Goal: Transaction & Acquisition: Purchase product/service

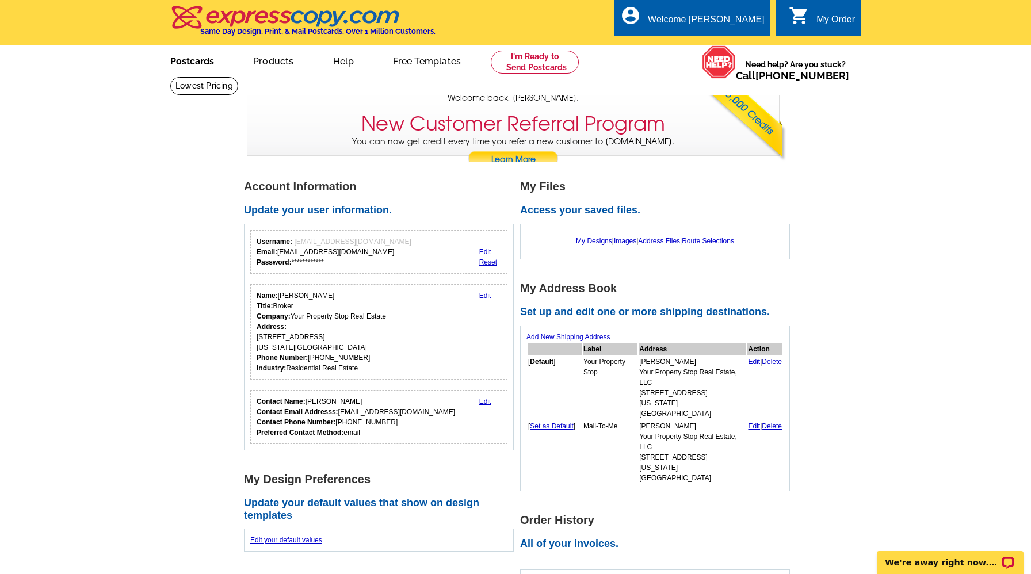
click at [189, 62] on link "Postcards" at bounding box center [192, 60] width 81 height 27
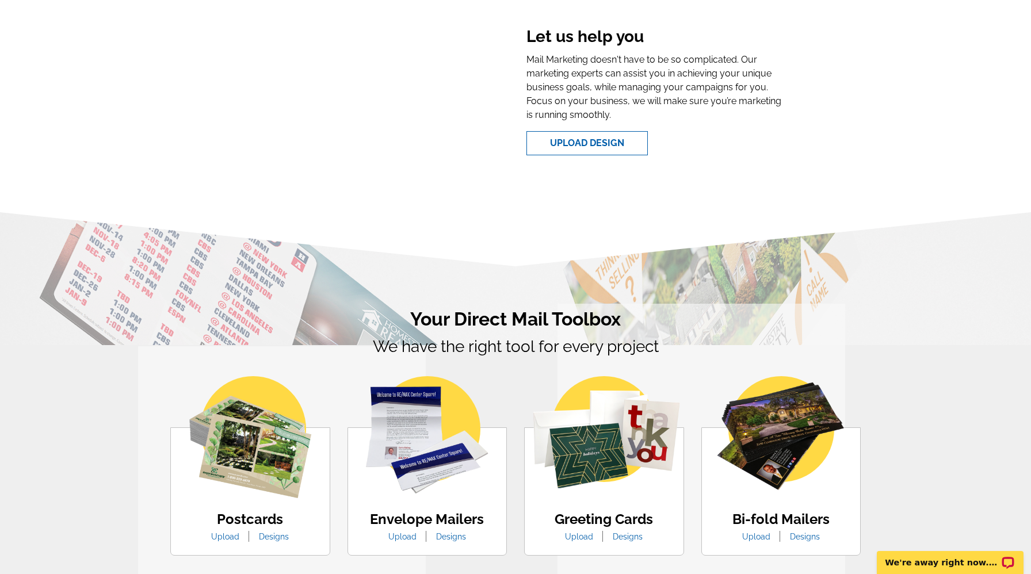
scroll to position [511, 0]
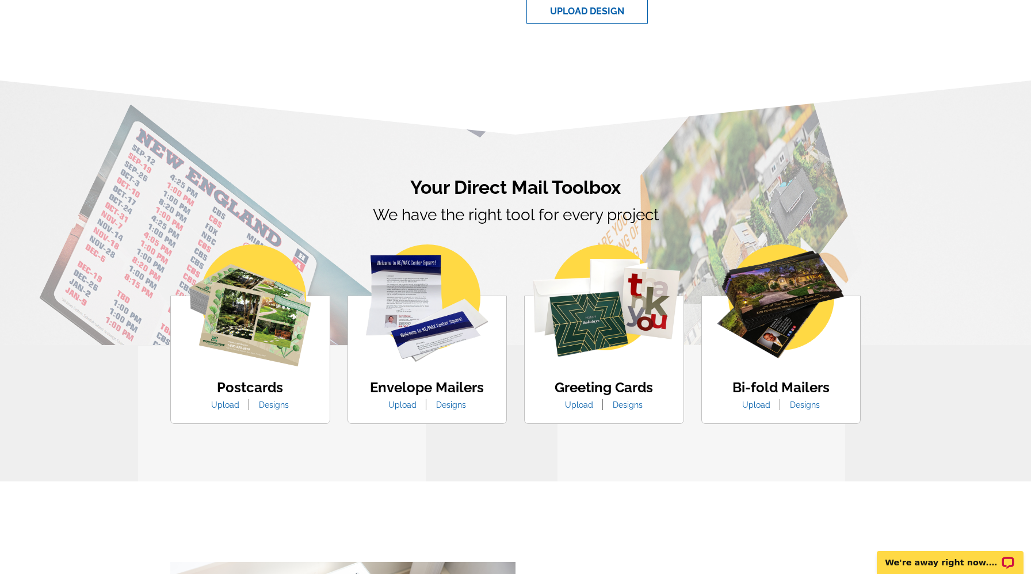
click at [244, 352] on img at bounding box center [250, 306] width 122 height 122
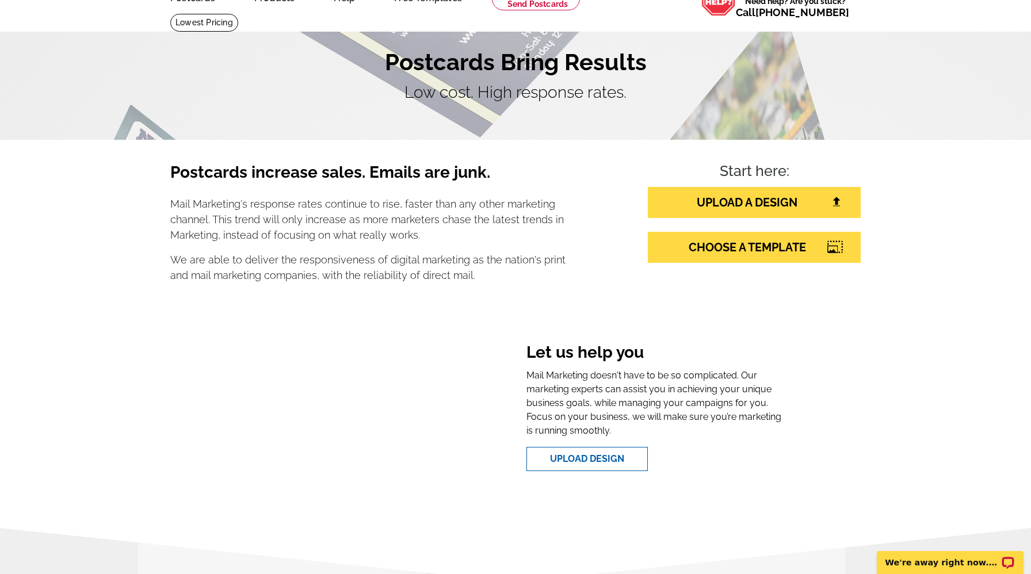
scroll to position [0, 0]
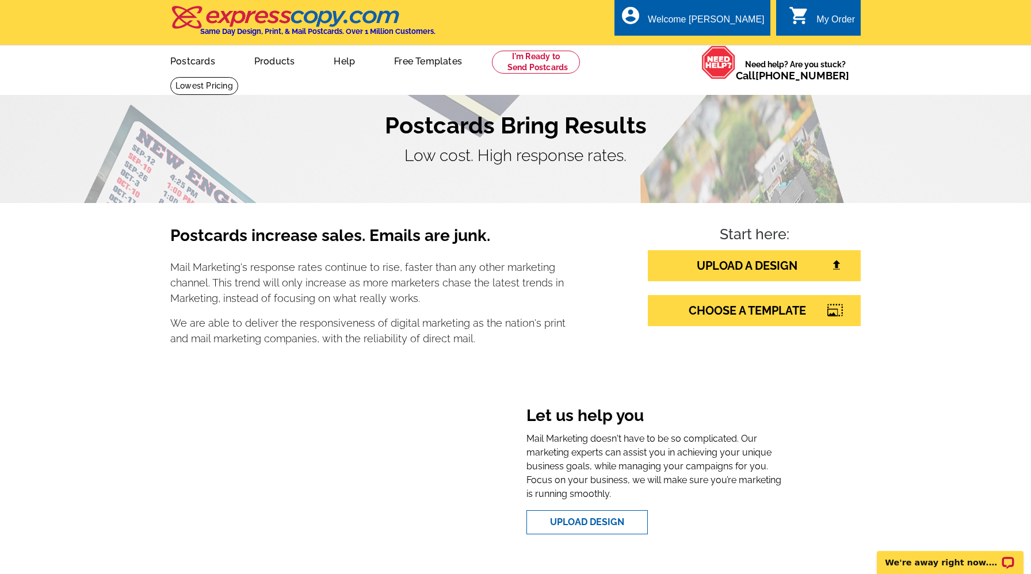
click at [832, 22] on div "My Order" at bounding box center [836, 22] width 39 height 16
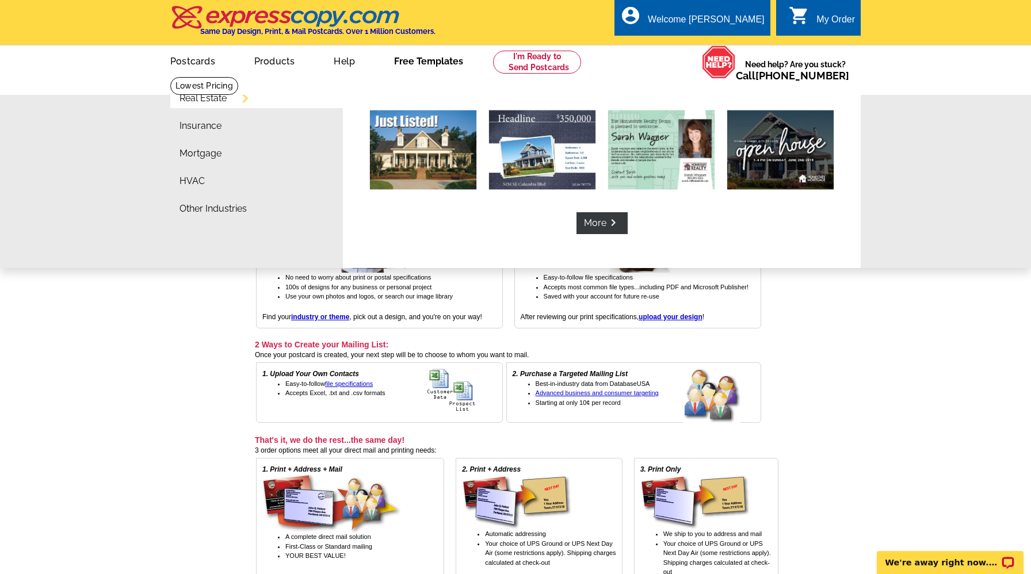
click at [413, 60] on link "Free Templates" at bounding box center [429, 60] width 106 height 27
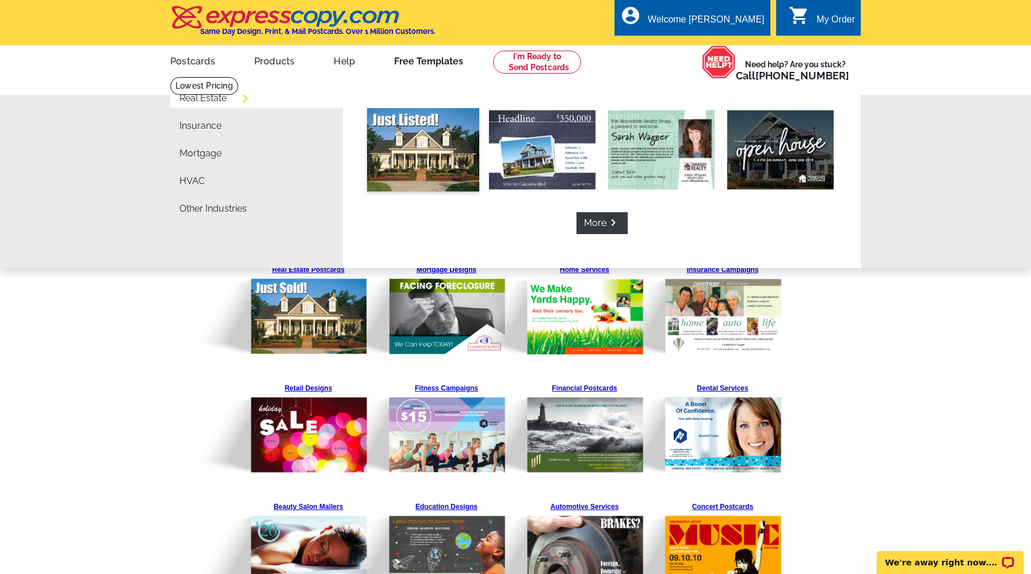
click at [431, 140] on img at bounding box center [423, 149] width 112 height 83
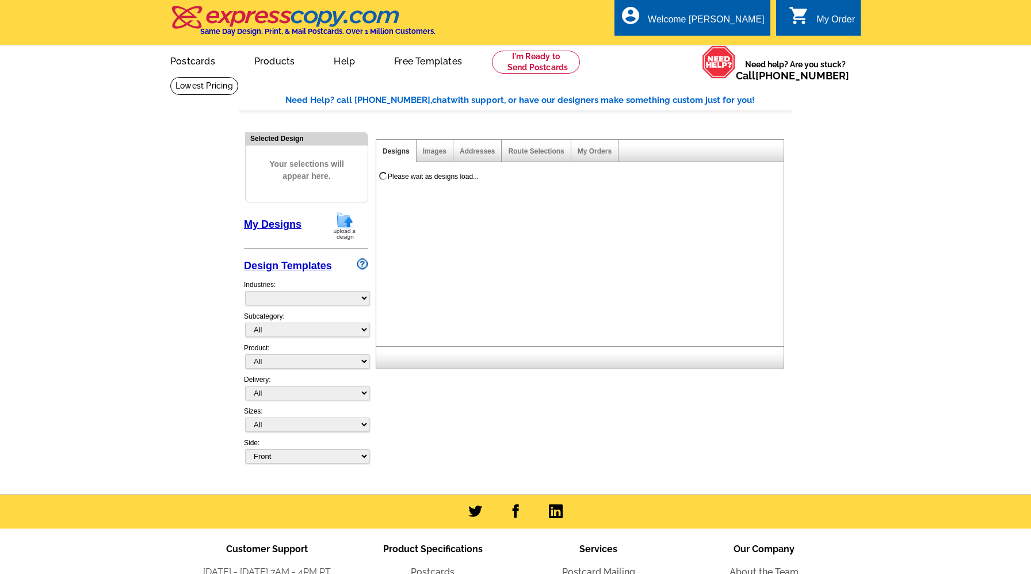
select select "788"
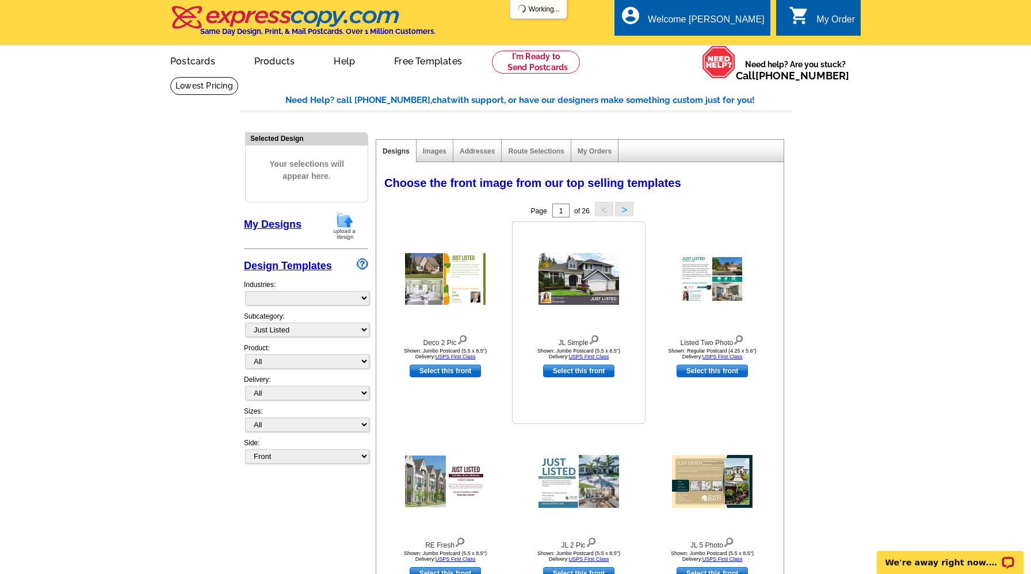
select select "785"
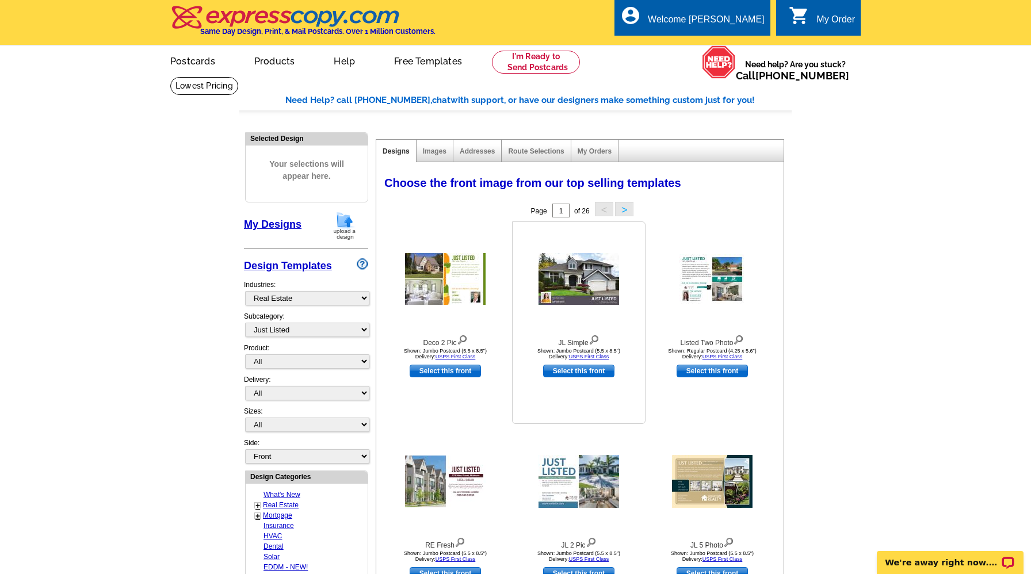
click at [581, 285] on img at bounding box center [579, 279] width 81 height 52
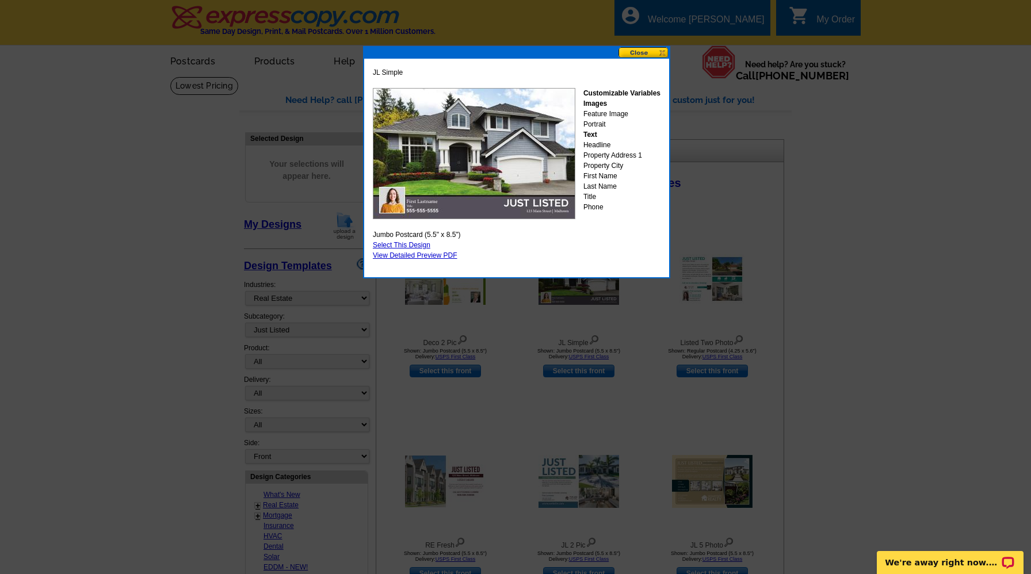
click at [401, 243] on link "Select This Design" at bounding box center [402, 245] width 58 height 8
select select "2"
select select "back"
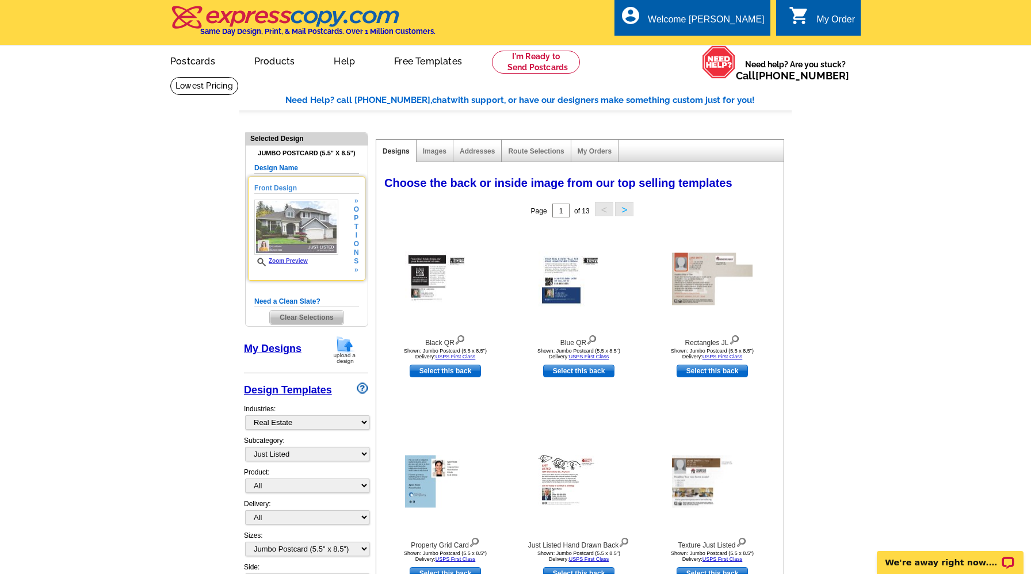
click at [318, 235] on img at bounding box center [296, 227] width 84 height 55
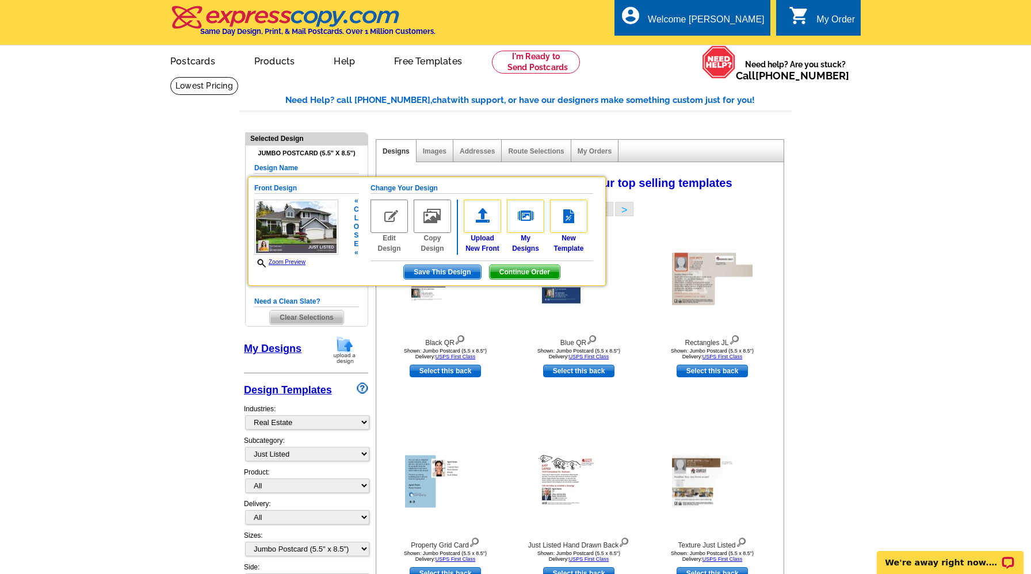
click at [391, 219] on img at bounding box center [389, 216] width 37 height 33
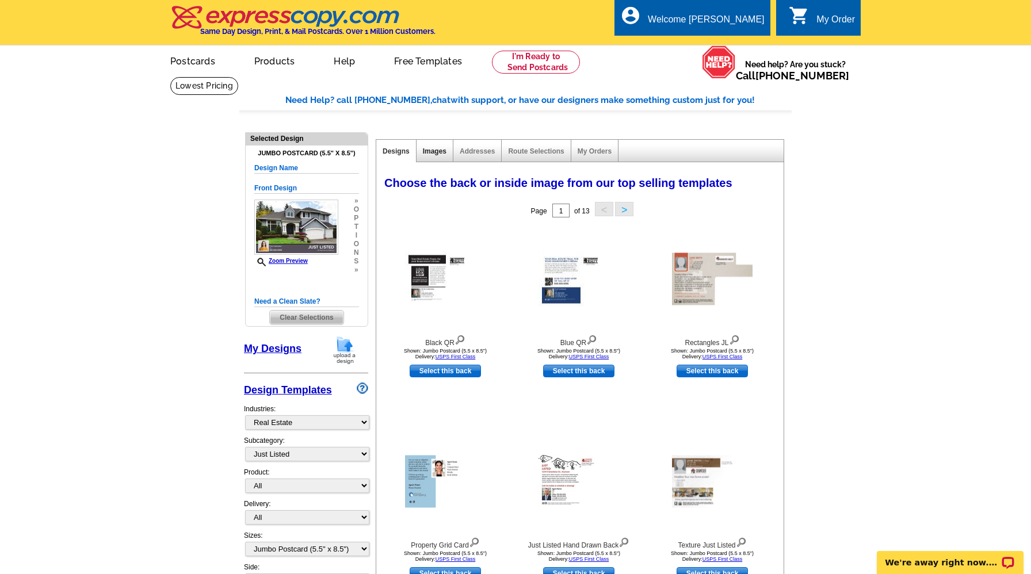
click at [435, 153] on link "Images" at bounding box center [435, 151] width 24 height 8
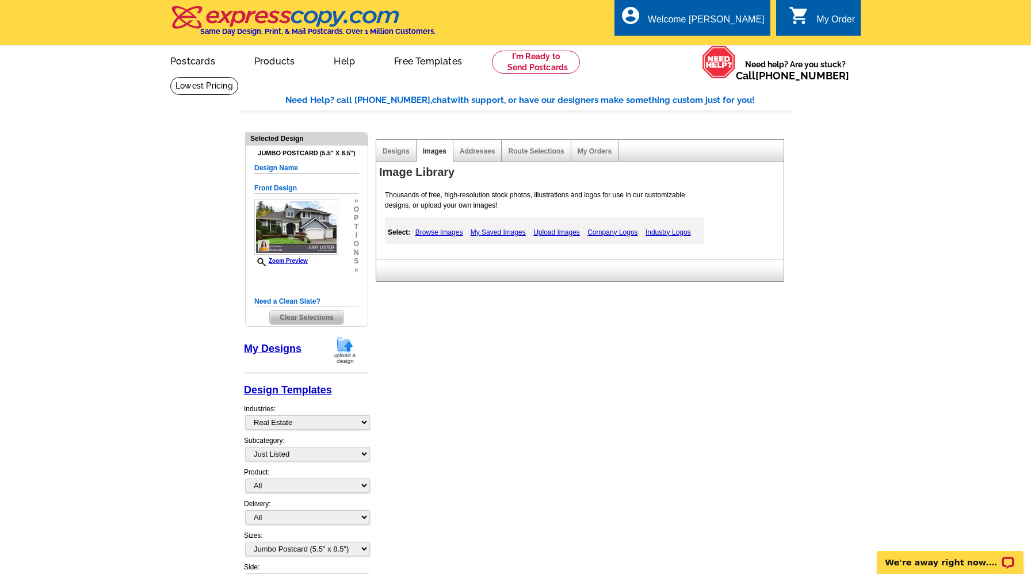
click at [448, 229] on link "Browse Images" at bounding box center [440, 233] width 54 height 14
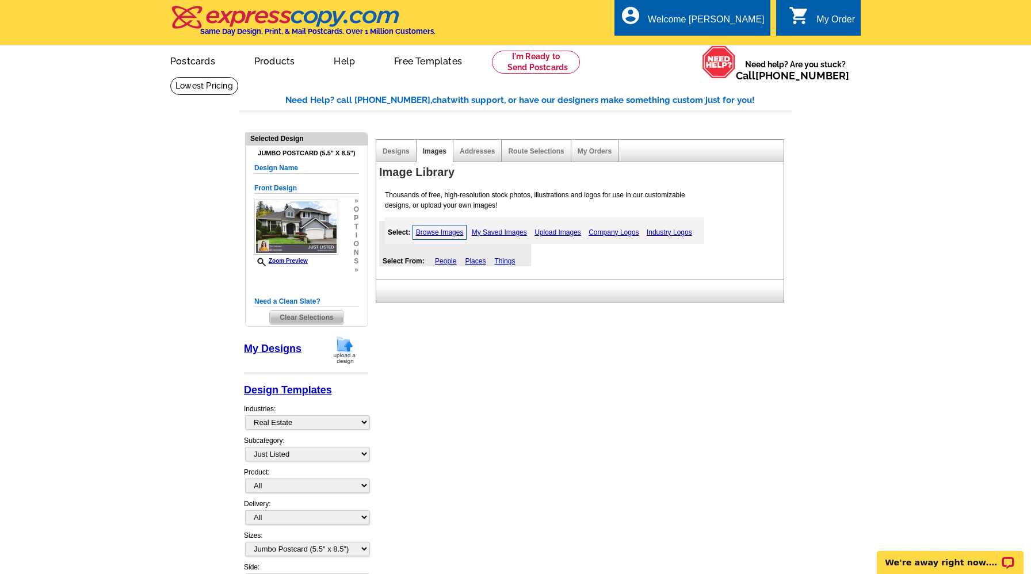
click at [439, 234] on link "Browse Images" at bounding box center [440, 232] width 55 height 15
click at [560, 234] on link "Upload Images" at bounding box center [558, 233] width 52 height 14
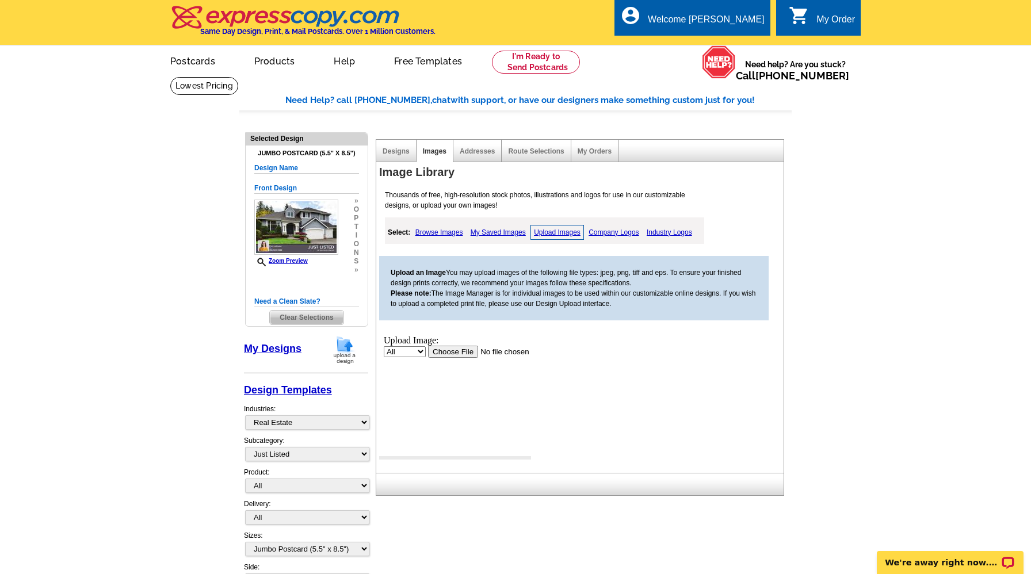
click at [453, 351] on input "file" at bounding box center [501, 351] width 146 height 12
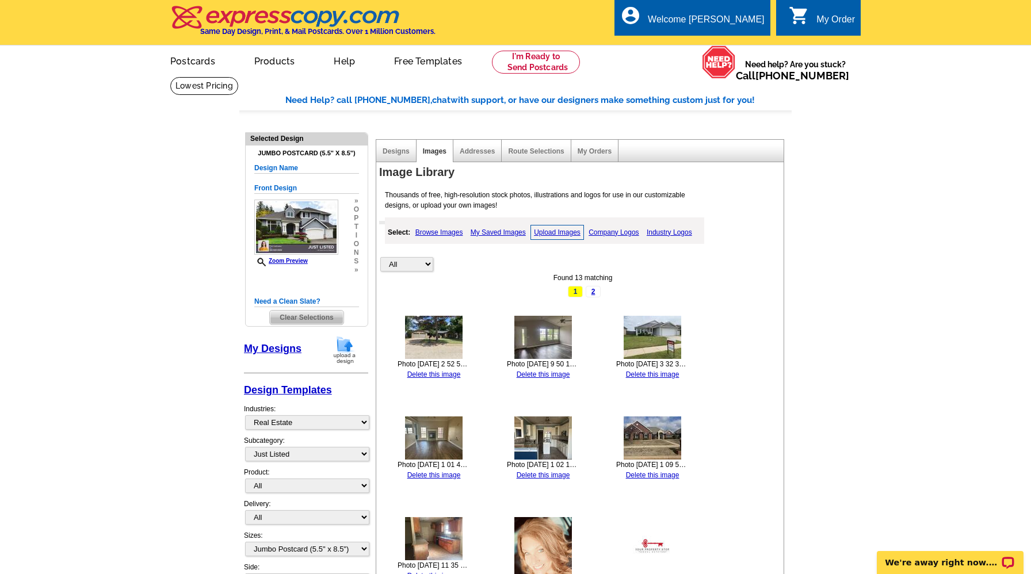
click at [429, 335] on img at bounding box center [434, 337] width 58 height 43
click at [440, 232] on link "Browse Images" at bounding box center [440, 233] width 54 height 14
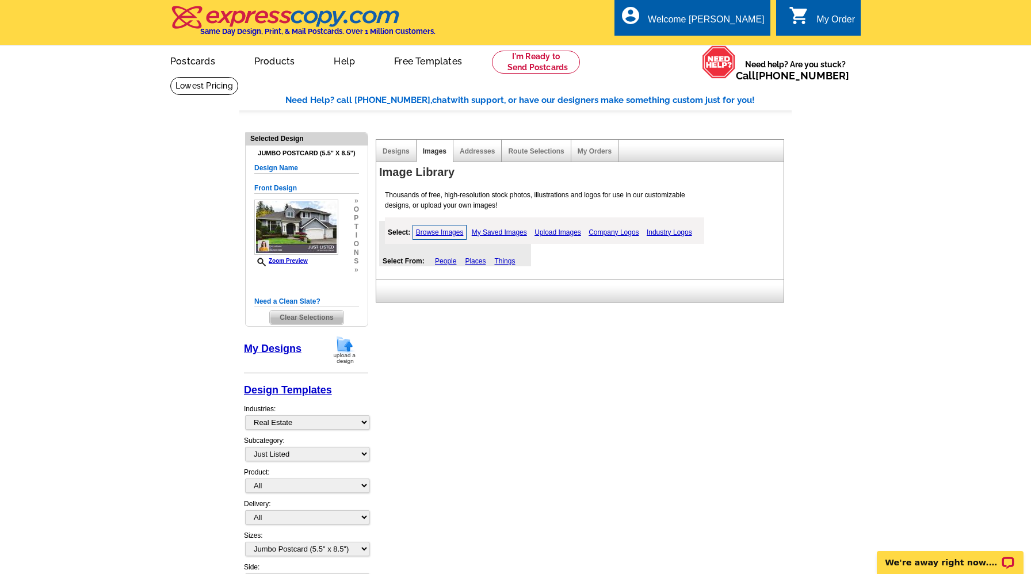
click at [502, 227] on link "My Saved Images" at bounding box center [499, 233] width 61 height 14
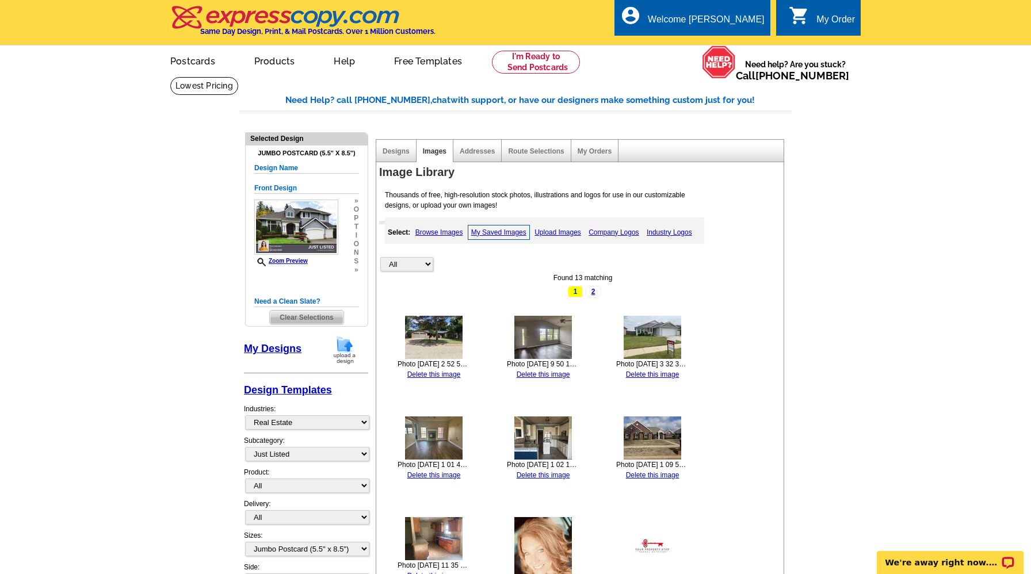
click at [439, 335] on img at bounding box center [434, 337] width 58 height 43
click at [434, 329] on img at bounding box center [434, 337] width 58 height 43
click at [392, 151] on link "Designs" at bounding box center [396, 151] width 27 height 8
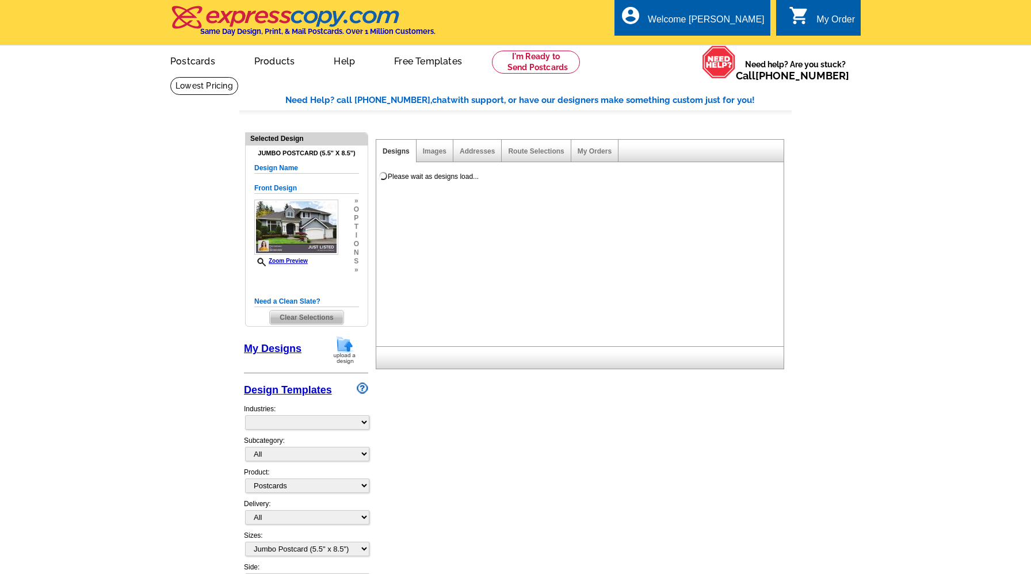
select select "1"
select select "2"
select select "back"
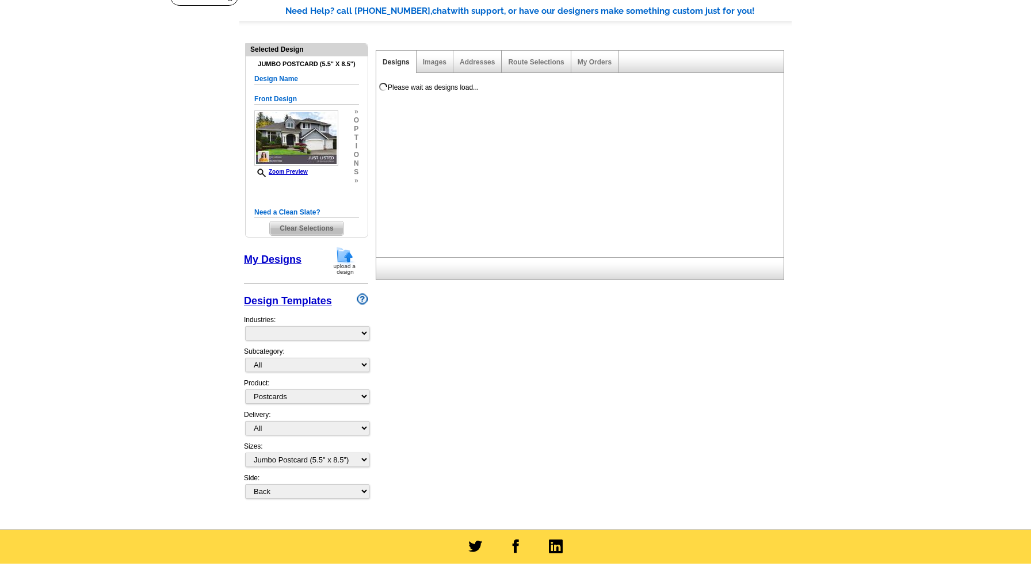
select select "785"
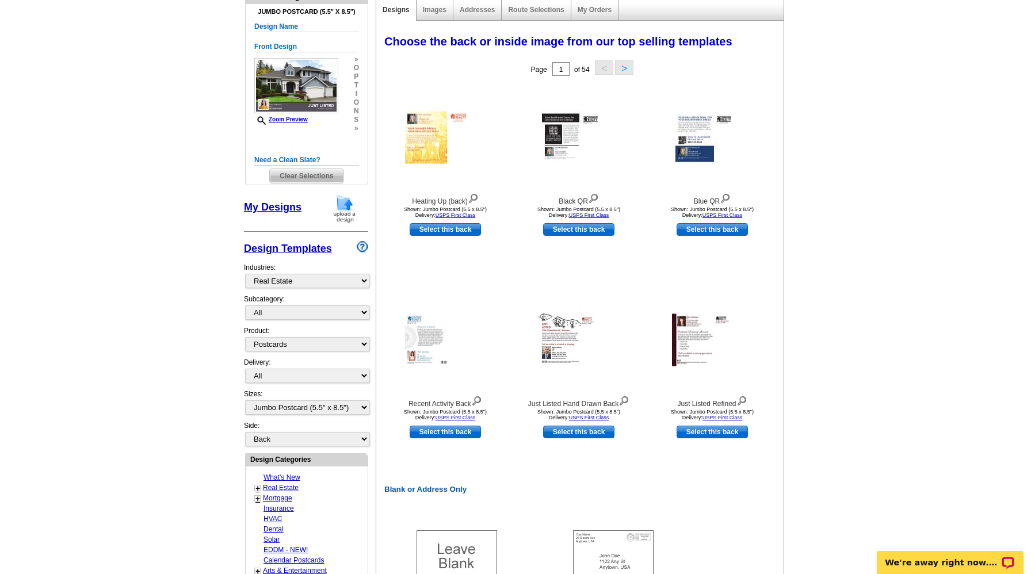
scroll to position [153, 0]
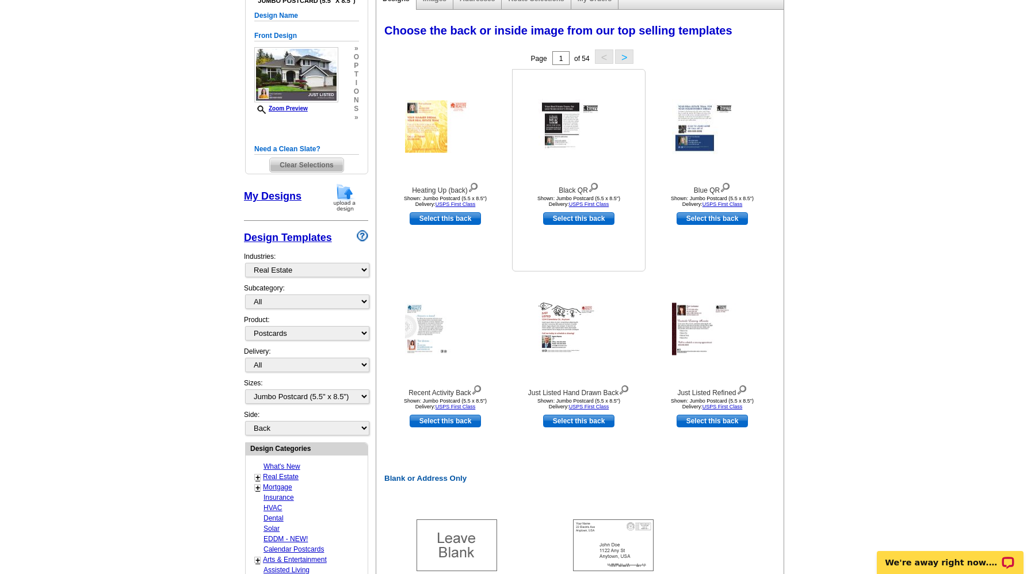
click at [576, 216] on link "Select this back" at bounding box center [578, 218] width 71 height 13
select select "front"
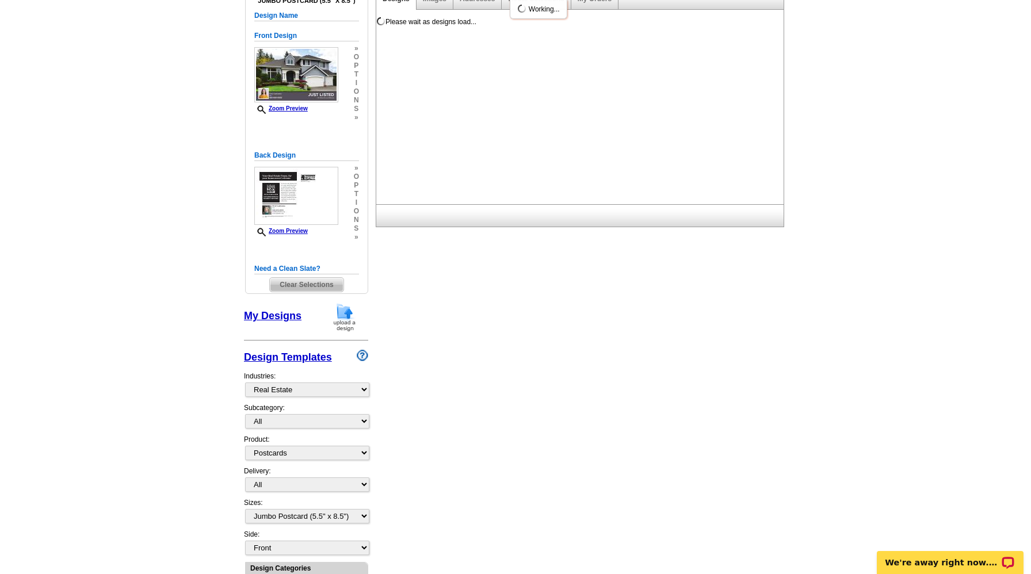
scroll to position [0, 0]
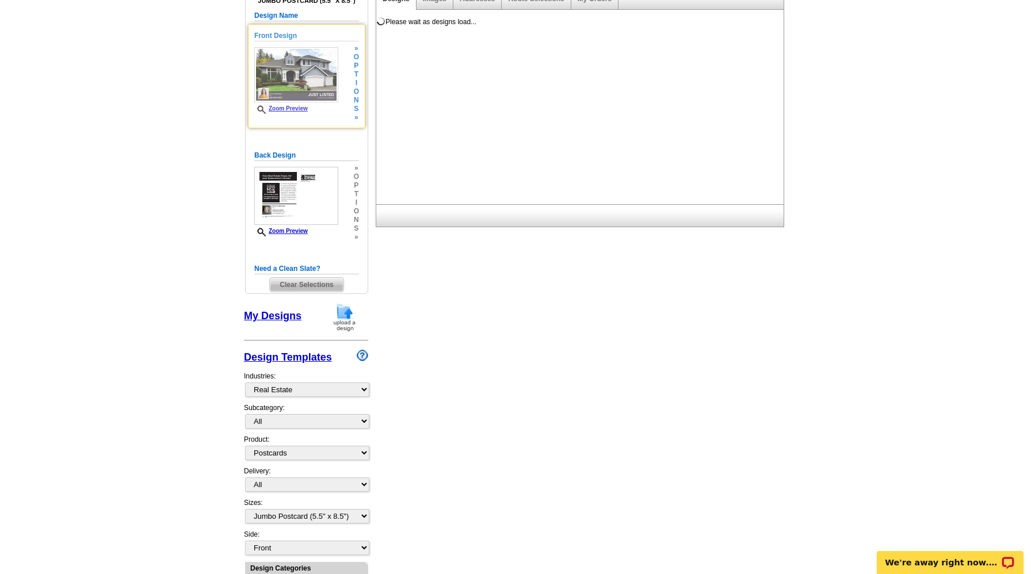
click at [316, 65] on img at bounding box center [296, 74] width 84 height 55
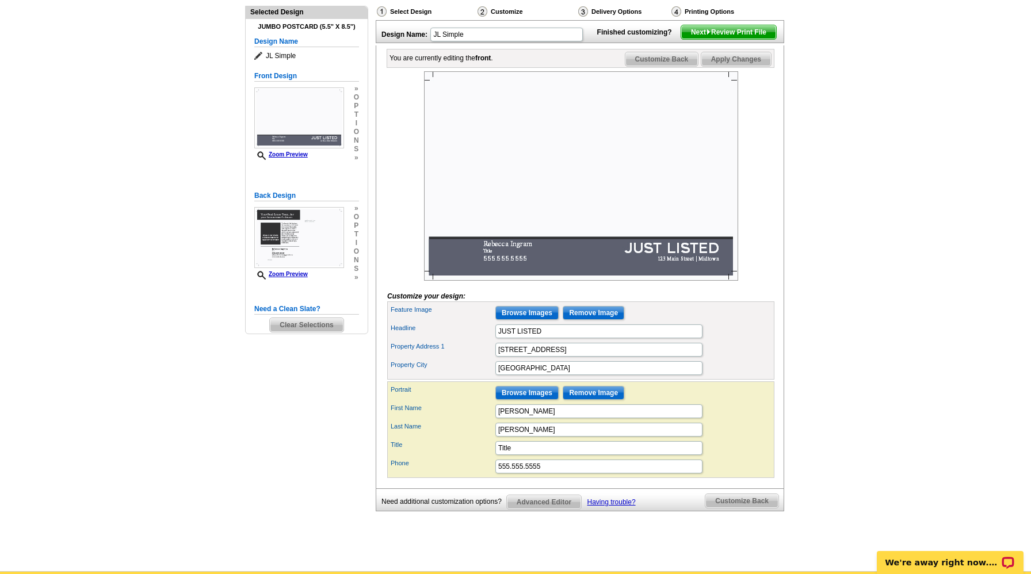
scroll to position [128, 0]
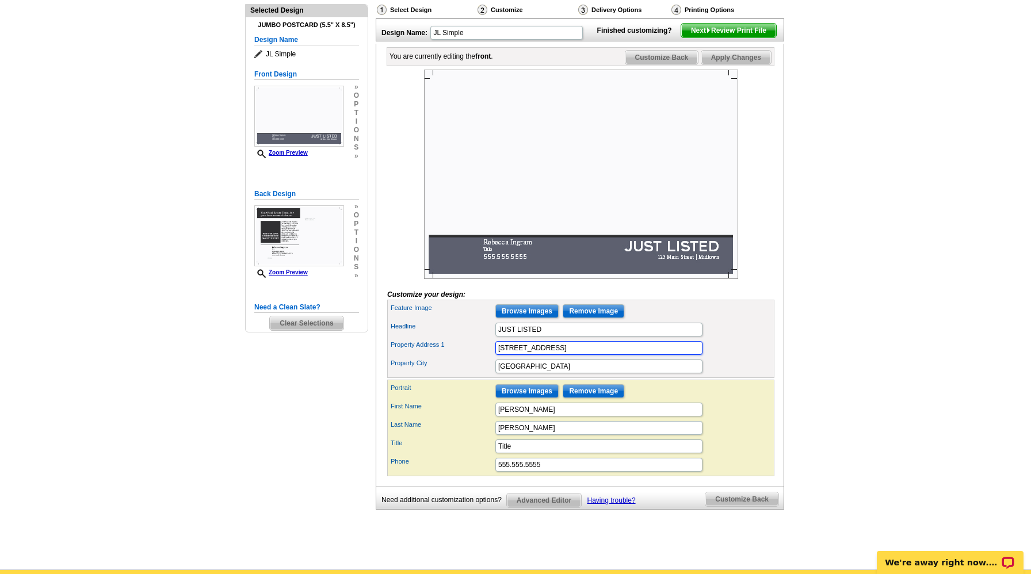
drag, startPoint x: 552, startPoint y: 367, endPoint x: 475, endPoint y: 363, distance: 76.6
click at [475, 357] on div "Property Address 1 123 Main Street" at bounding box center [581, 348] width 383 height 18
type input "10816 Quail Cir"
drag, startPoint x: 531, startPoint y: 387, endPoint x: 433, endPoint y: 391, distance: 97.4
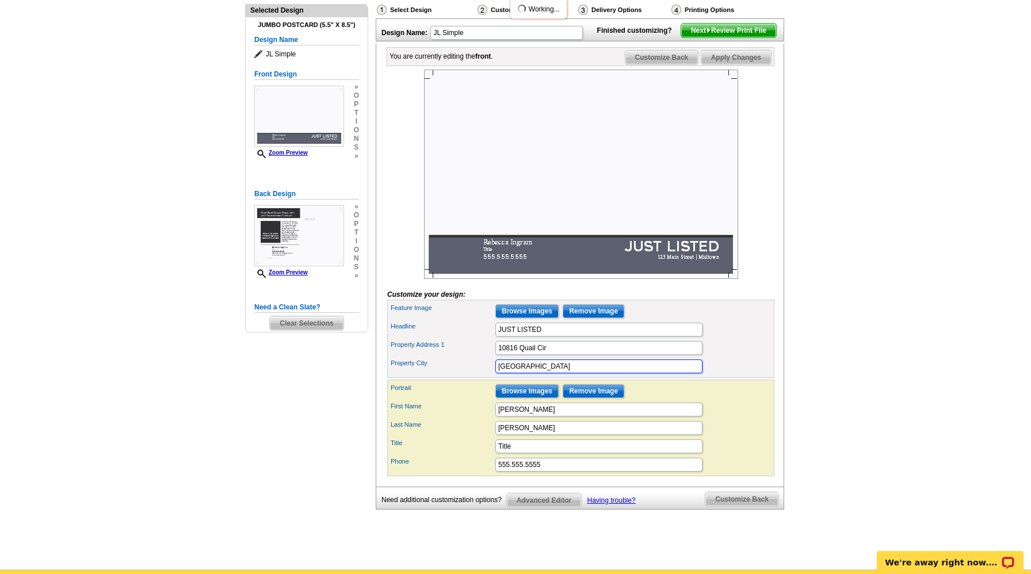
click at [433, 376] on div "Property City Midtown" at bounding box center [581, 366] width 383 height 18
type input "M"
type input "Oklahoma City, OK 73120"
drag, startPoint x: 516, startPoint y: 465, endPoint x: 487, endPoint y: 463, distance: 29.4
click at [487, 456] on div "Title Title" at bounding box center [581, 446] width 383 height 18
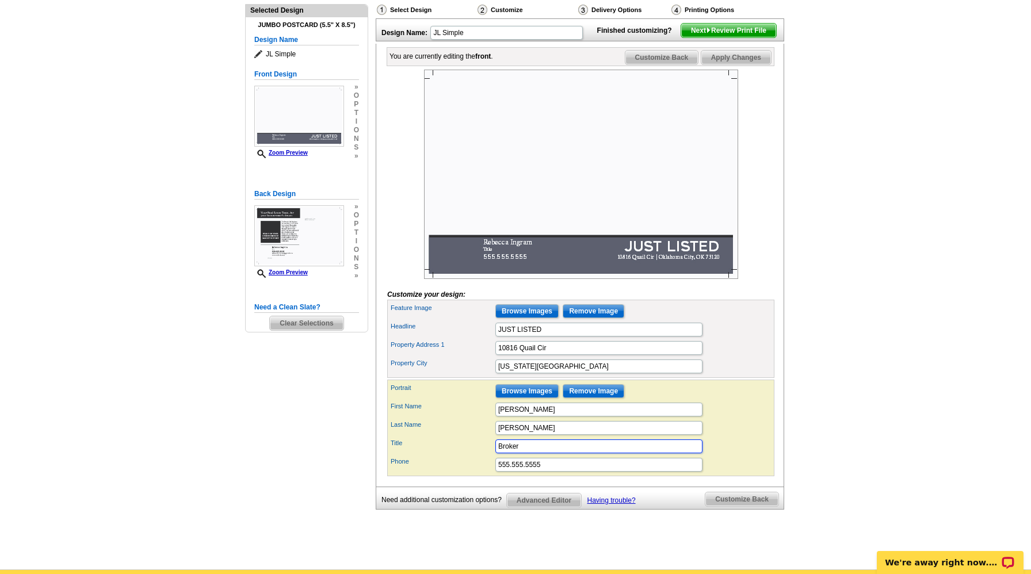
type input "Broker"
drag, startPoint x: 549, startPoint y: 481, endPoint x: 431, endPoint y: 479, distance: 117.4
click at [431, 474] on div "Phone 555.555.5555" at bounding box center [581, 465] width 383 height 18
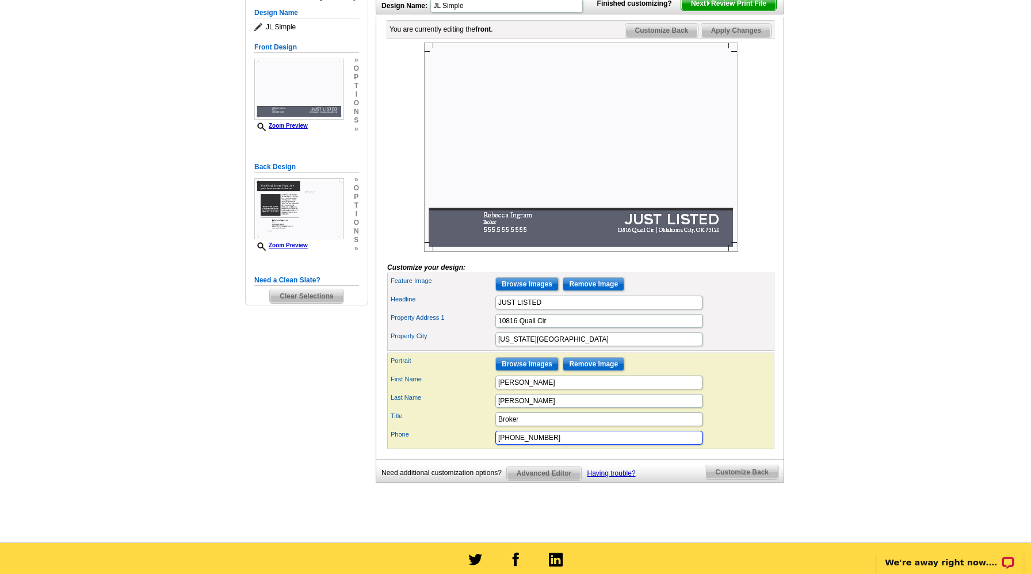
scroll to position [157, 0]
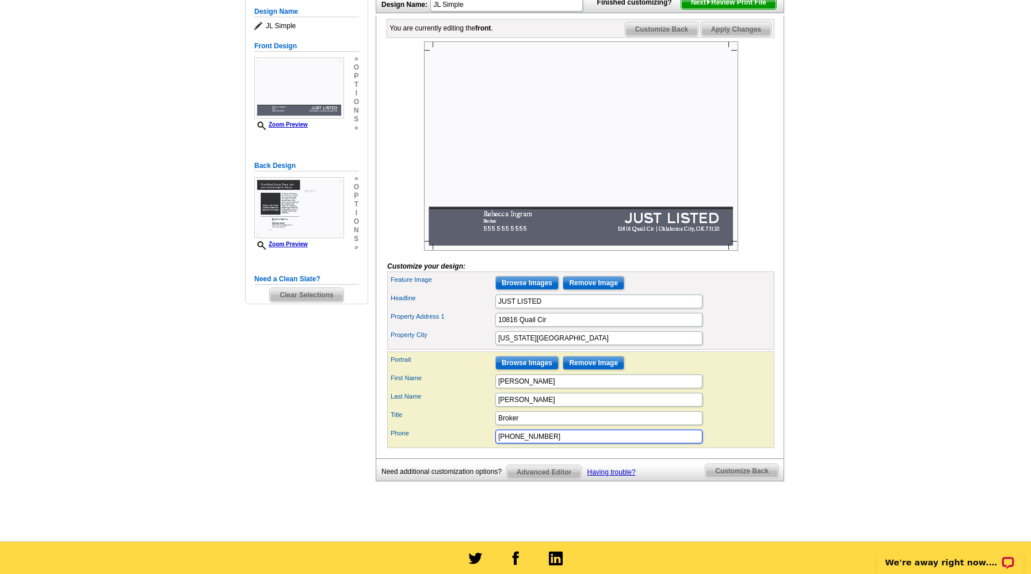
type input "405-808-5934"
click at [526, 370] on input "Browse Images" at bounding box center [527, 363] width 63 height 14
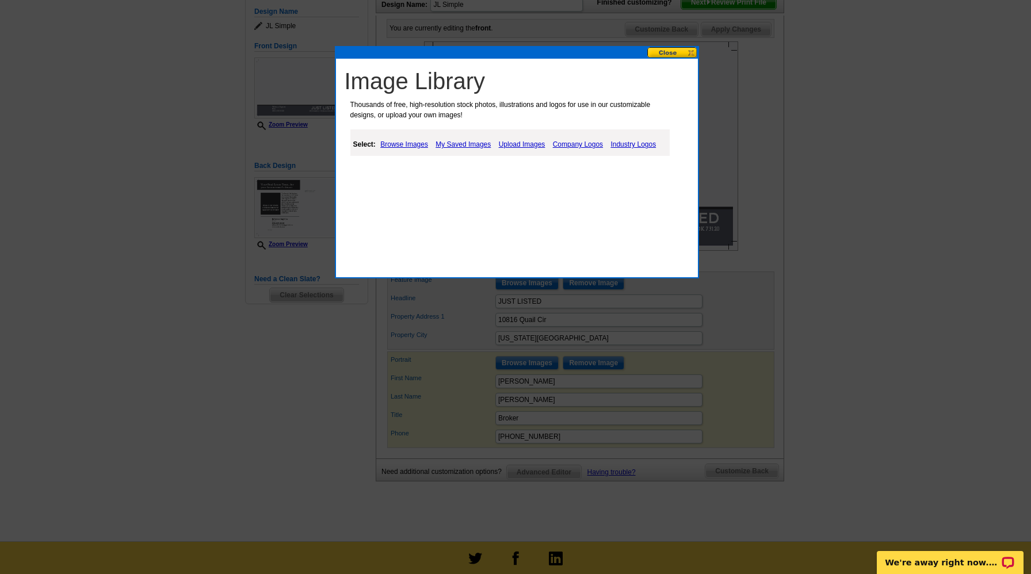
click at [401, 146] on link "Browse Images" at bounding box center [405, 145] width 54 height 14
click at [462, 146] on link "My Saved Images" at bounding box center [464, 145] width 61 height 14
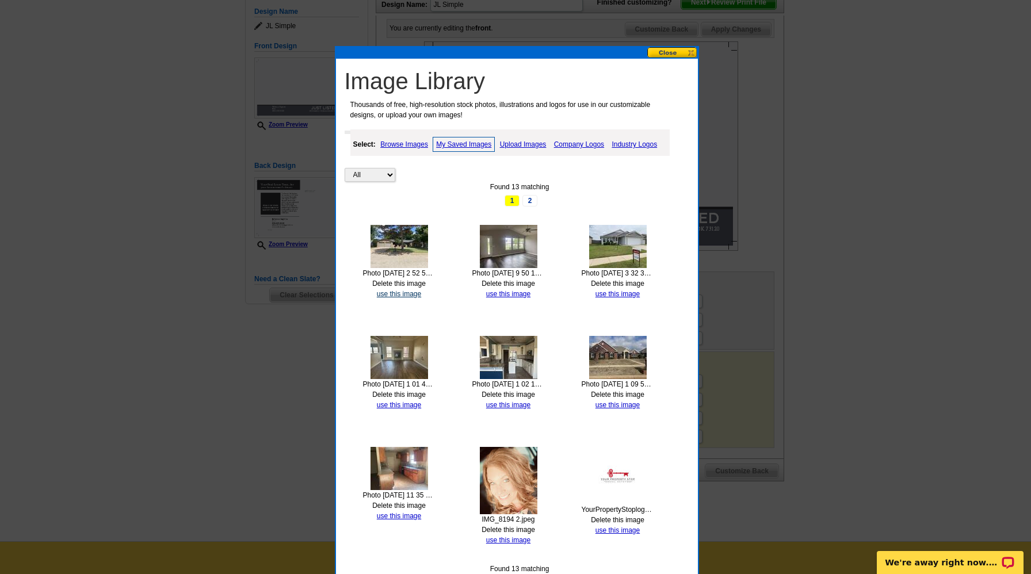
click at [394, 292] on link "use this image" at bounding box center [399, 294] width 44 height 8
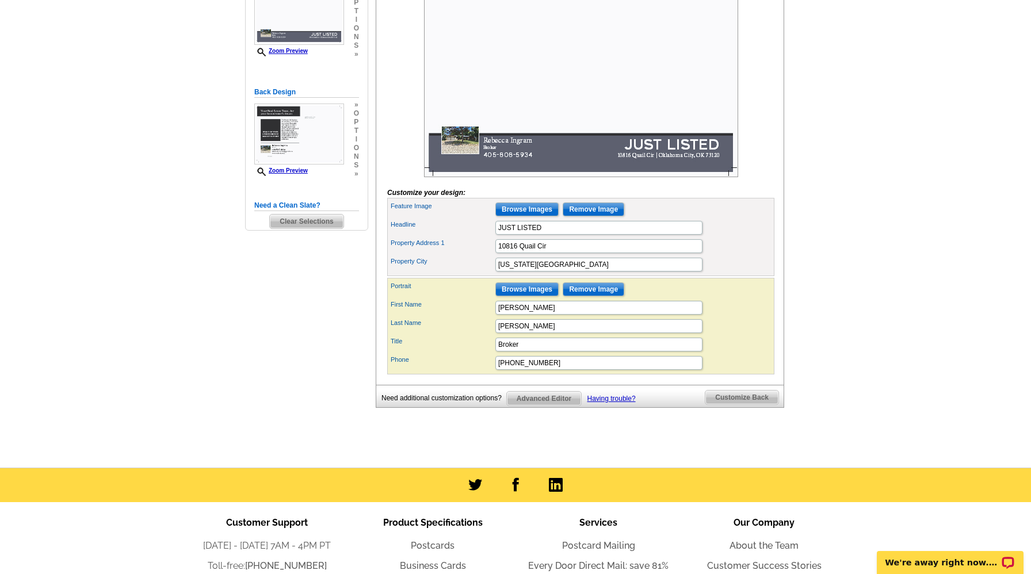
scroll to position [237, 0]
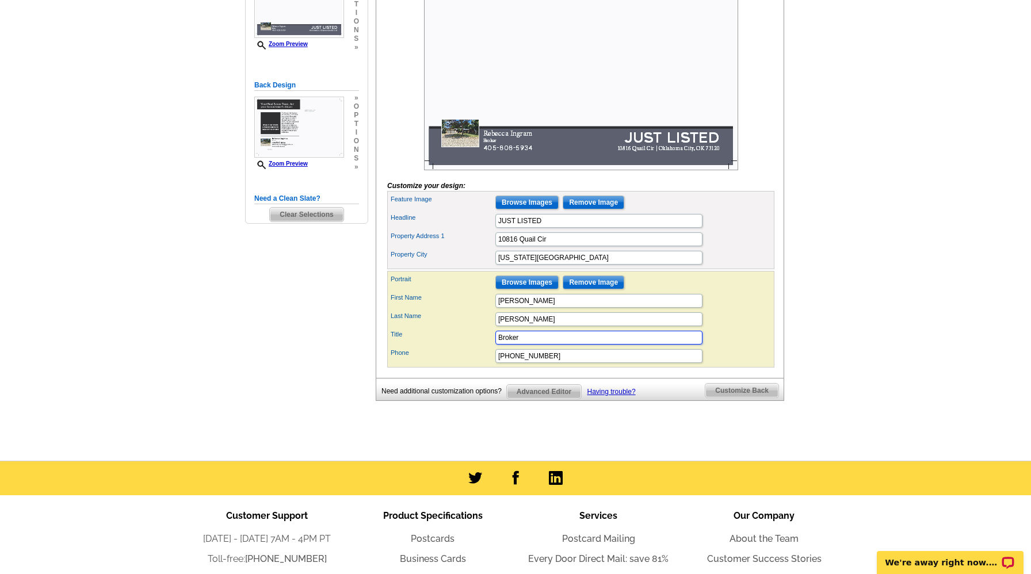
click at [527, 345] on input "Broker" at bounding box center [599, 338] width 207 height 14
type input "B"
type input "Your Property Stop Real Estate"
click at [437, 443] on div "Need Help? call 800-260-5887, chat with support, or have our designers make som…" at bounding box center [515, 154] width 553 height 594
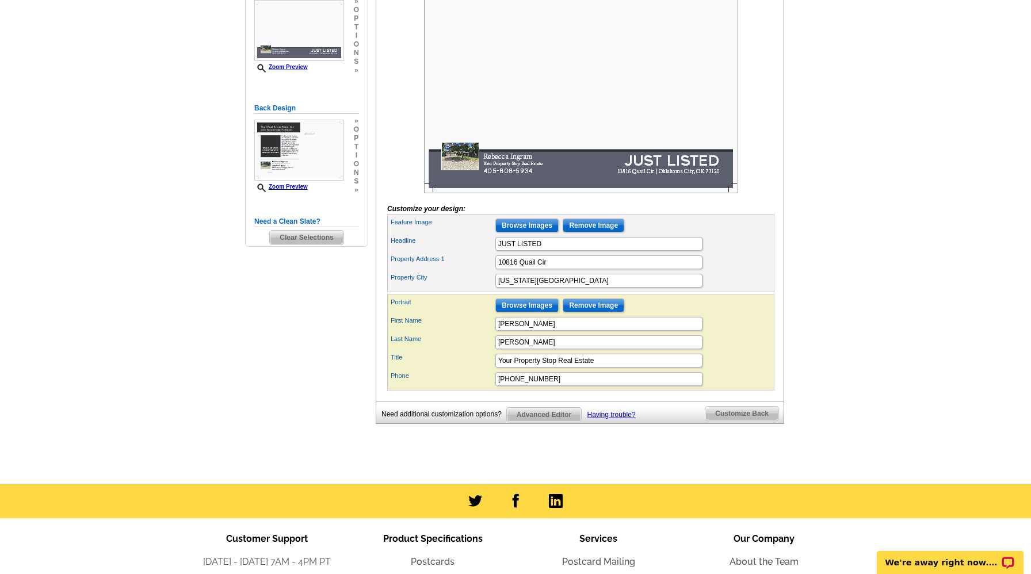
scroll to position [218, 0]
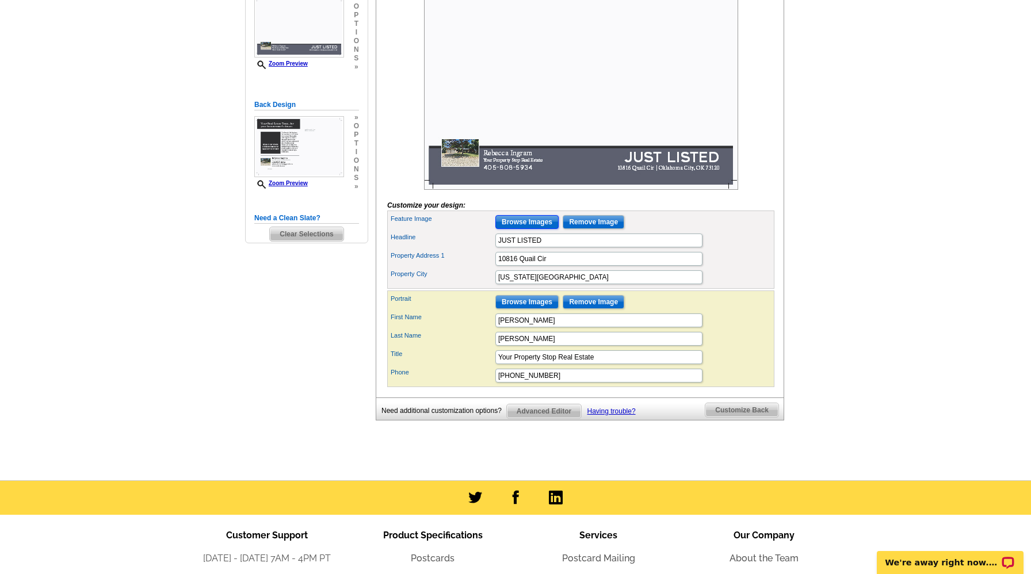
click at [527, 229] on input "Browse Images" at bounding box center [527, 222] width 63 height 14
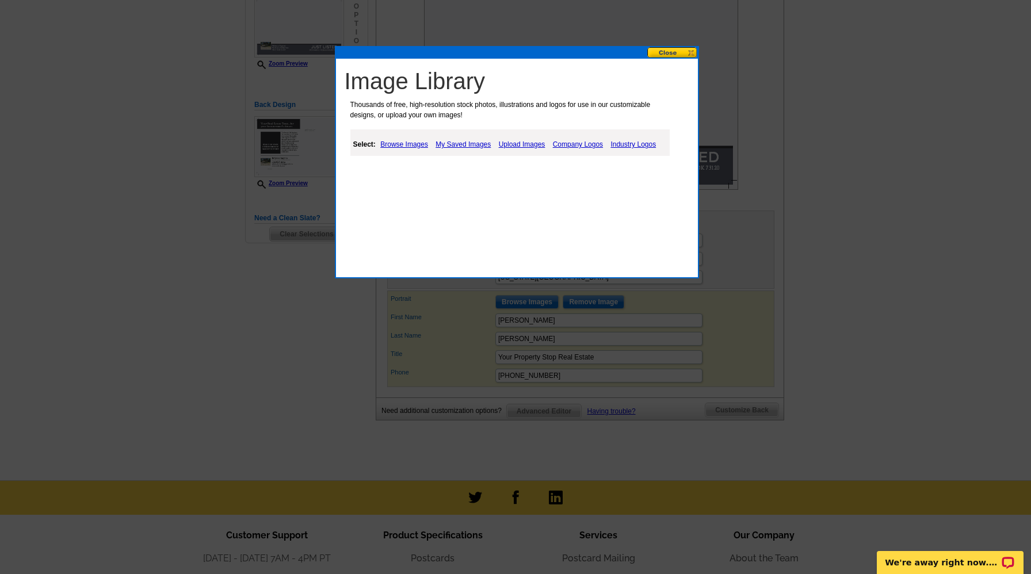
click at [466, 140] on link "My Saved Images" at bounding box center [463, 145] width 61 height 14
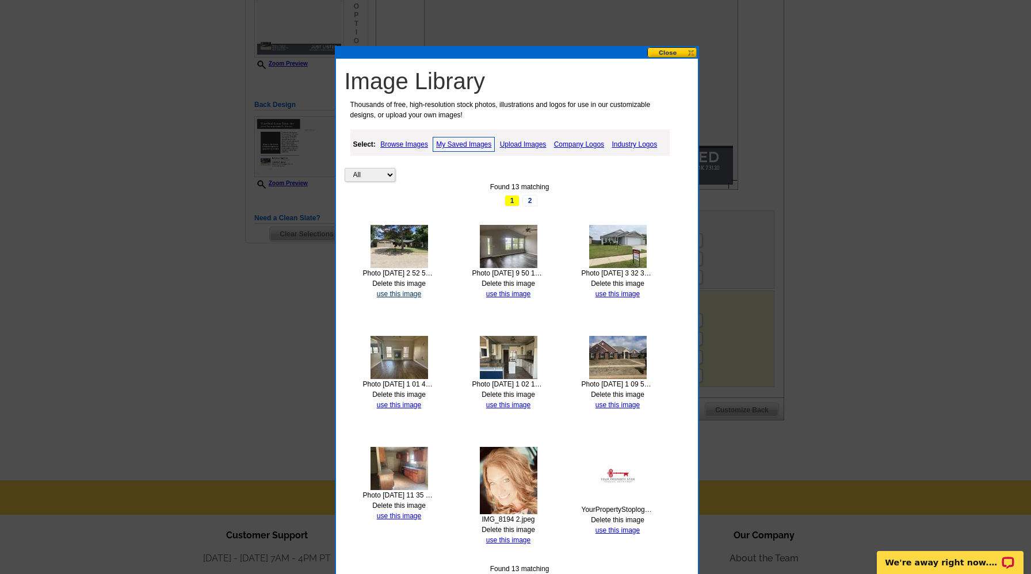
click at [394, 294] on link "use this image" at bounding box center [399, 294] width 44 height 8
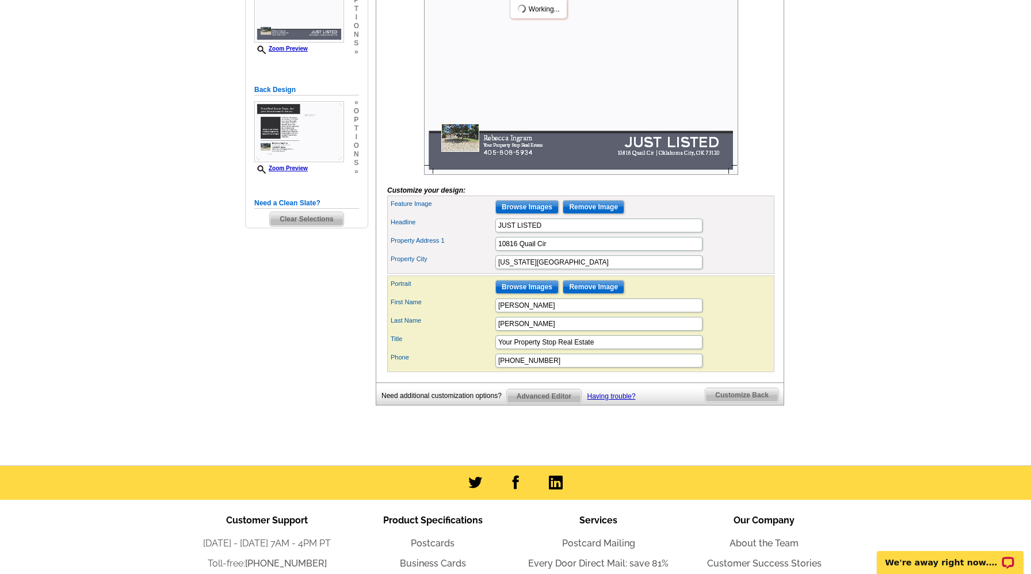
scroll to position [278, 0]
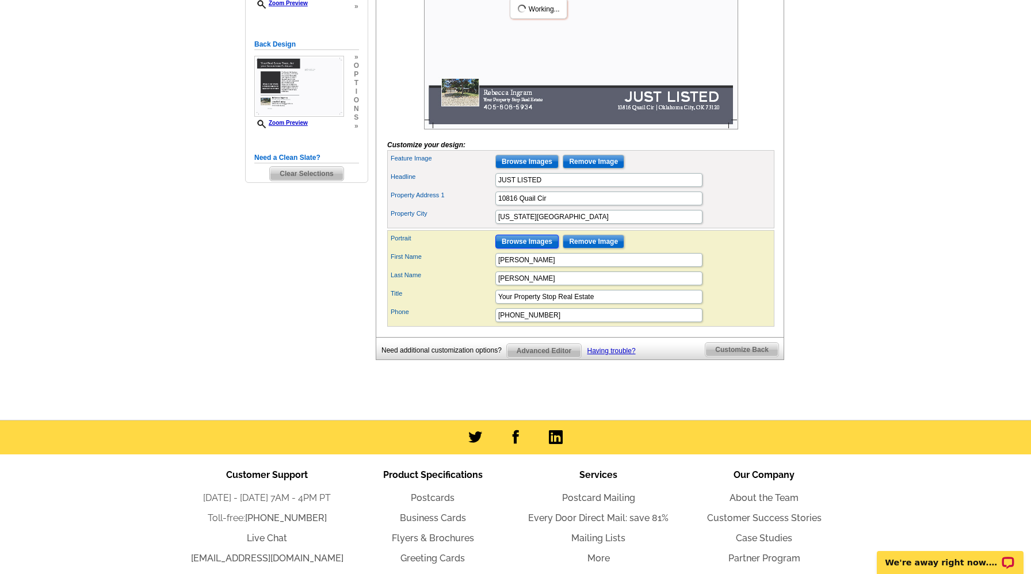
click at [535, 249] on input "Browse Images" at bounding box center [527, 242] width 63 height 14
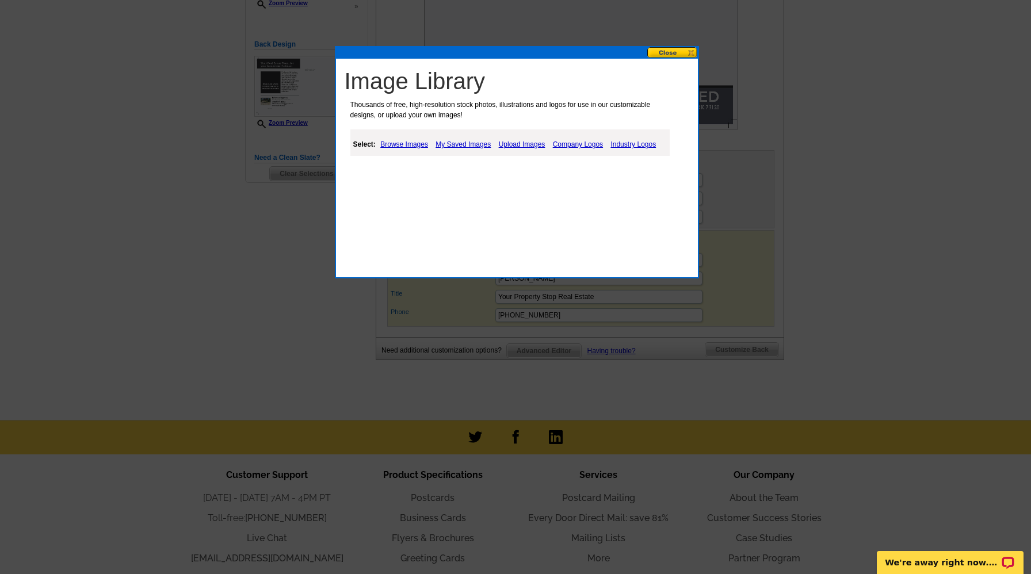
click at [457, 142] on link "My Saved Images" at bounding box center [463, 145] width 61 height 14
click at [456, 145] on link "My Saved Images" at bounding box center [463, 145] width 61 height 14
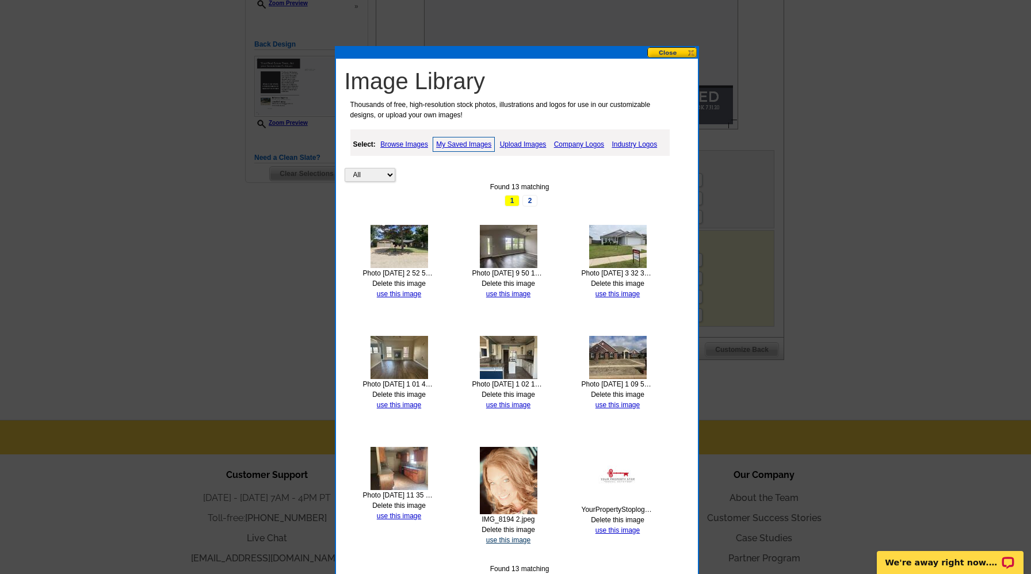
click at [511, 541] on link "use this image" at bounding box center [508, 540] width 44 height 8
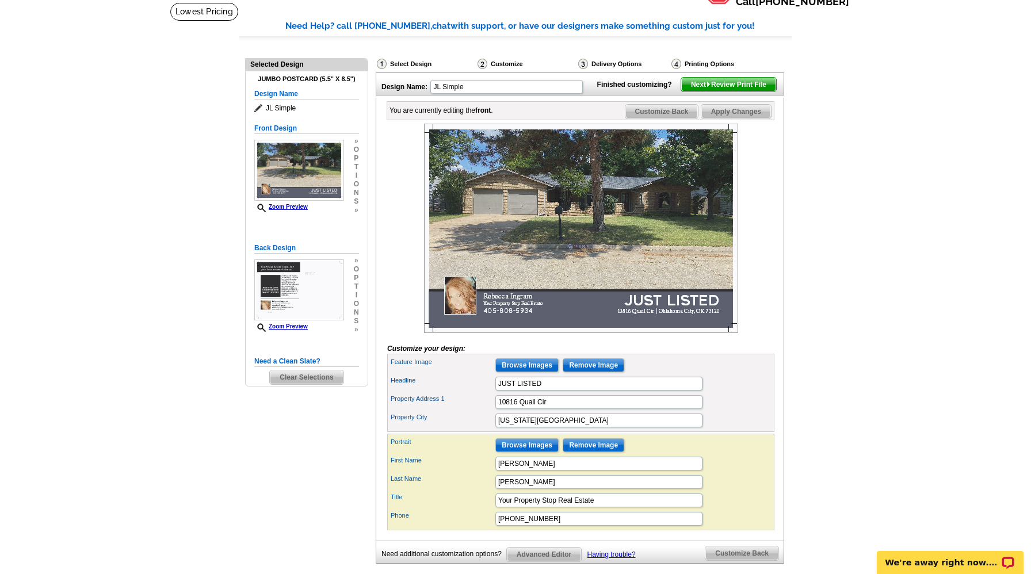
scroll to position [66, 0]
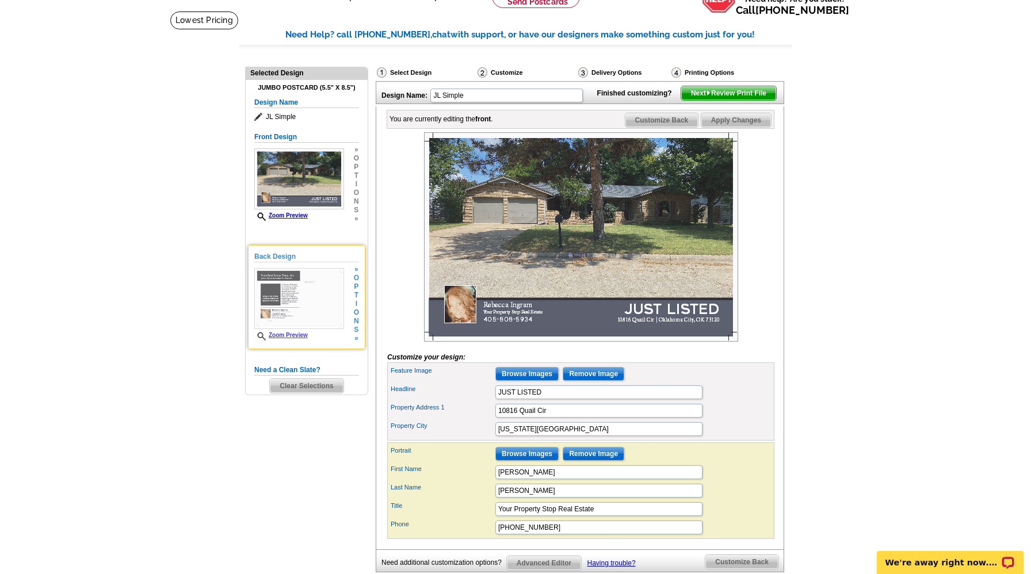
click at [288, 300] on img at bounding box center [299, 298] width 90 height 61
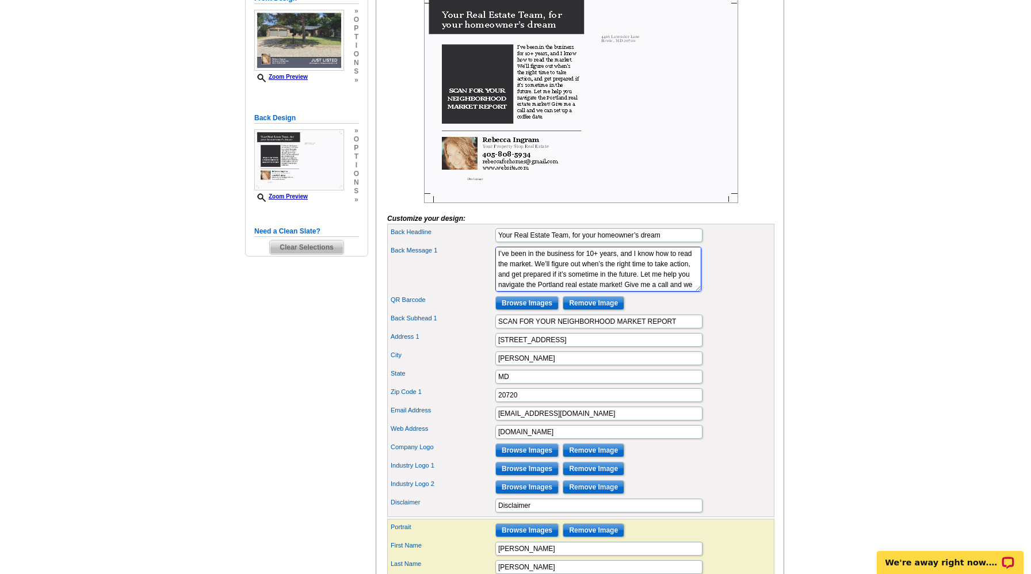
scroll to position [5, 0]
drag, startPoint x: 657, startPoint y: 305, endPoint x: 471, endPoint y: 285, distance: 186.9
click at [471, 285] on div "Back Message 1 I’ve been in the business for 10+ years, and I know how to read …" at bounding box center [581, 269] width 383 height 49
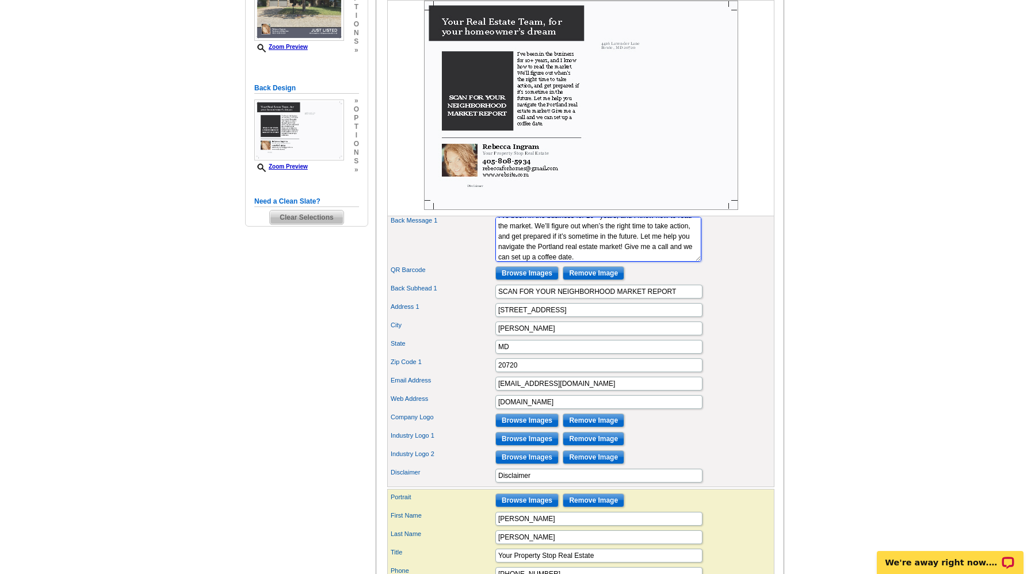
scroll to position [0, 0]
drag, startPoint x: 660, startPoint y: 276, endPoint x: 485, endPoint y: 239, distance: 178.4
click at [485, 239] on div "Back Message 1 I’ve been in the business for 10+ years, and I know how to read …" at bounding box center [581, 239] width 383 height 49
type textarea "coffee date."
drag, startPoint x: 542, startPoint y: 245, endPoint x: 475, endPoint y: 243, distance: 66.8
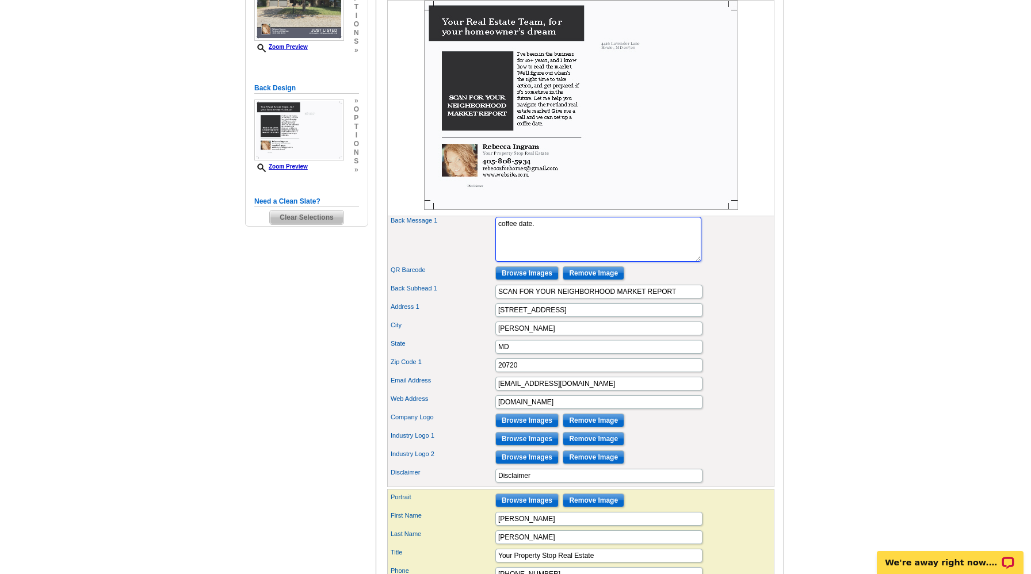
click at [475, 243] on div "Back Message 1 I’ve been in the business for 10+ years, and I know how to read …" at bounding box center [581, 239] width 383 height 49
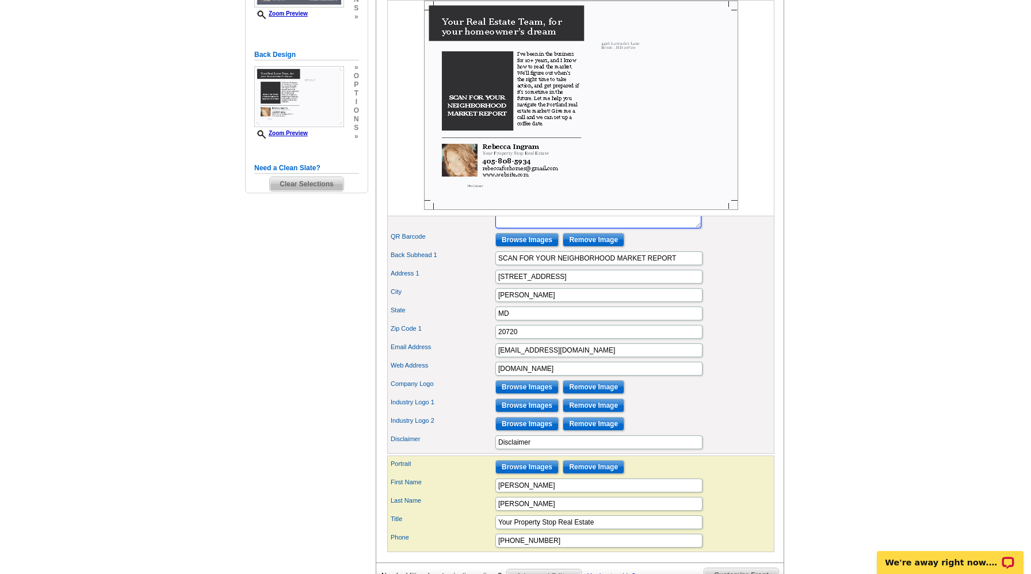
scroll to position [273, 0]
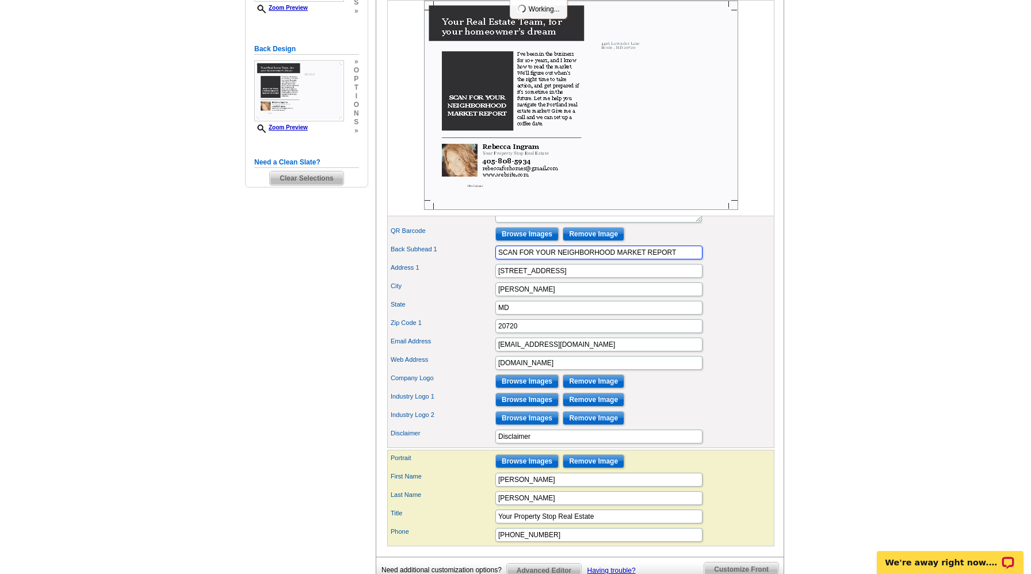
drag, startPoint x: 692, startPoint y: 272, endPoint x: 476, endPoint y: 271, distance: 215.8
click at [470, 262] on div "Back Subhead 1 SCAN FOR YOUR NEIGHBORHOOD MARKET REPORT" at bounding box center [581, 252] width 383 height 18
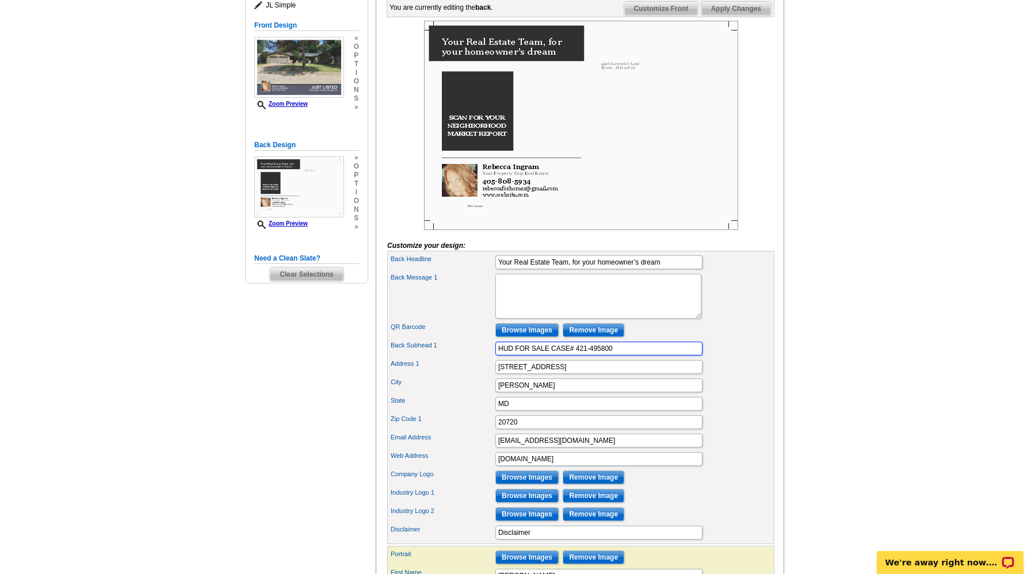
scroll to position [177, 0]
type input "HUD FOR SALE CASE# 421-495800"
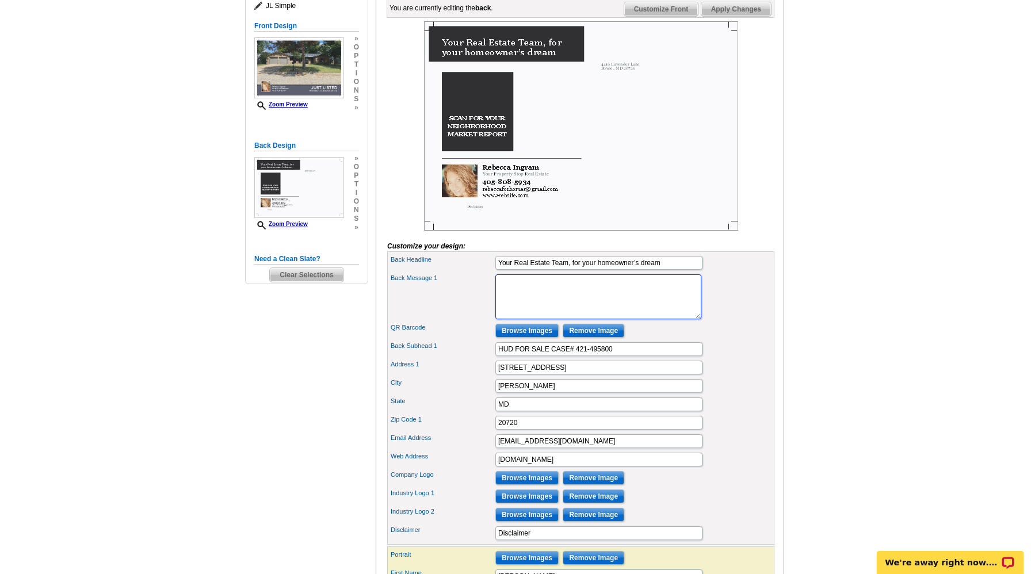
click at [539, 310] on textarea "I’ve been in the business for 10+ years, and I know how to read the market. We’…" at bounding box center [599, 297] width 206 height 45
click at [507, 311] on textarea "I’ve been in the business for 10+ years, and I know how to read the market. We’…" at bounding box center [599, 297] width 206 height 45
paste textarea "All properties are sold AS IS without any guarantee or warranty by seller. Buye…"
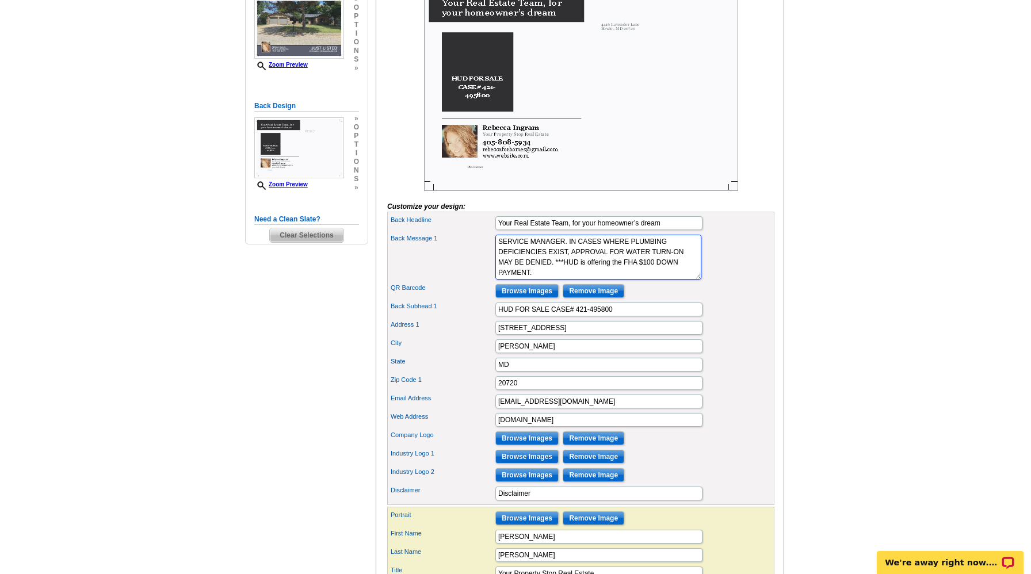
scroll to position [226, 0]
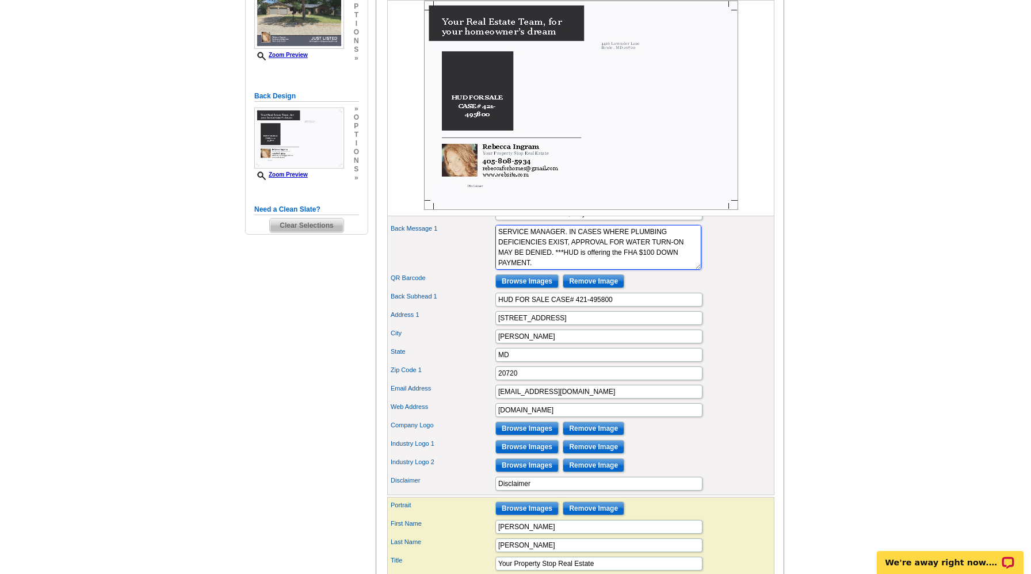
type textarea "All properties are sold AS IS without any guarantee or warranty by seller. Buye…"
drag, startPoint x: 574, startPoint y: 338, endPoint x: 446, endPoint y: 341, distance: 128.4
click at [446, 328] on div "Address 1 4416 Lavender Lane" at bounding box center [581, 318] width 383 height 18
type input "10816 Quail Cir"
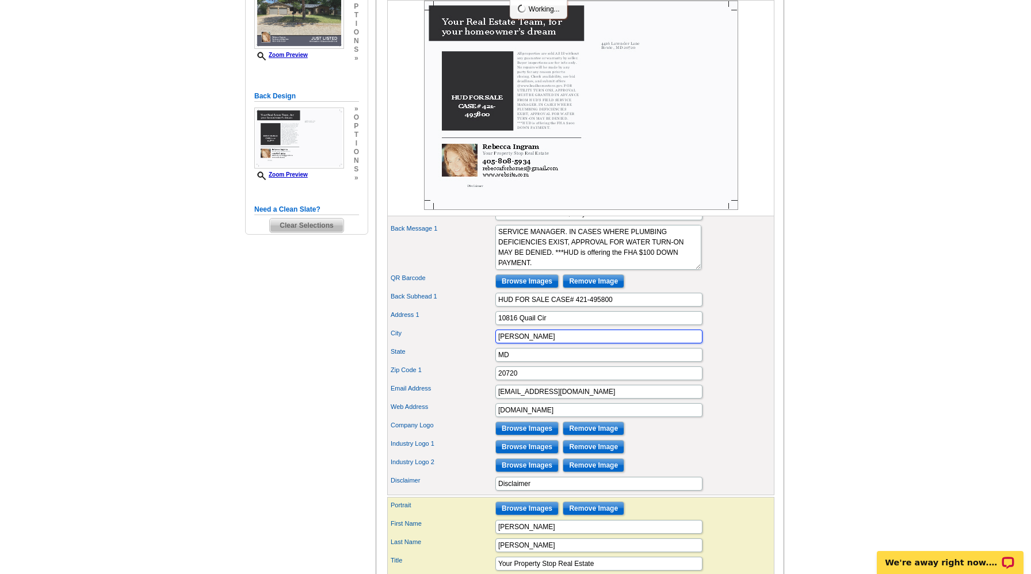
drag, startPoint x: 526, startPoint y: 355, endPoint x: 473, endPoint y: 352, distance: 53.0
click at [473, 346] on div "City Bowie" at bounding box center [581, 337] width 383 height 18
type input "Oklahoma City"
drag, startPoint x: 518, startPoint y: 374, endPoint x: 467, endPoint y: 371, distance: 51.3
click at [467, 364] on div "State MD" at bounding box center [581, 355] width 383 height 18
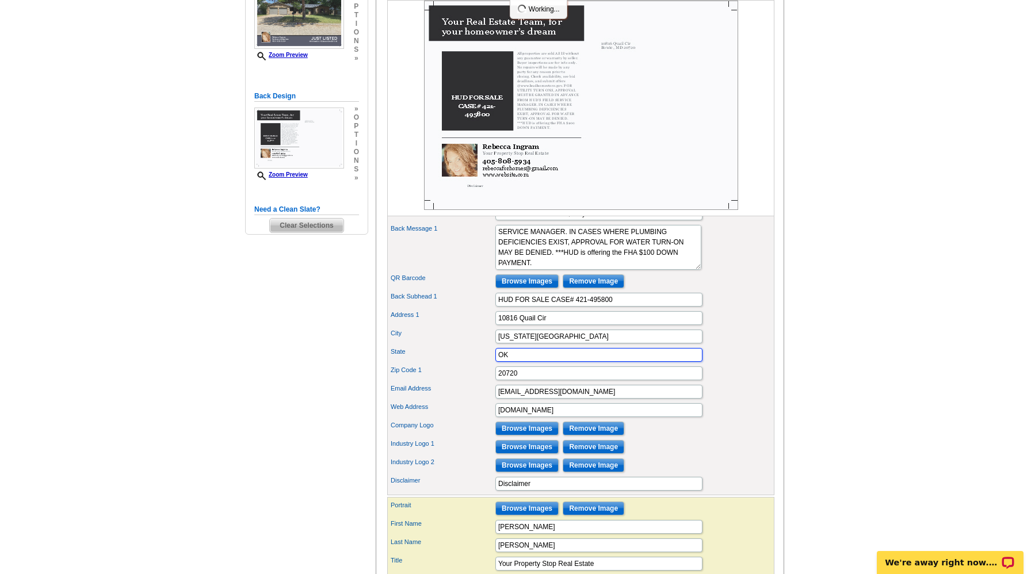
type input "OK"
drag, startPoint x: 525, startPoint y: 391, endPoint x: 414, endPoint y: 386, distance: 111.2
click at [413, 383] on div "Zip Code 1 20720" at bounding box center [581, 373] width 383 height 18
type input "73173"
drag, startPoint x: 561, startPoint y: 428, endPoint x: 444, endPoint y: 426, distance: 116.9
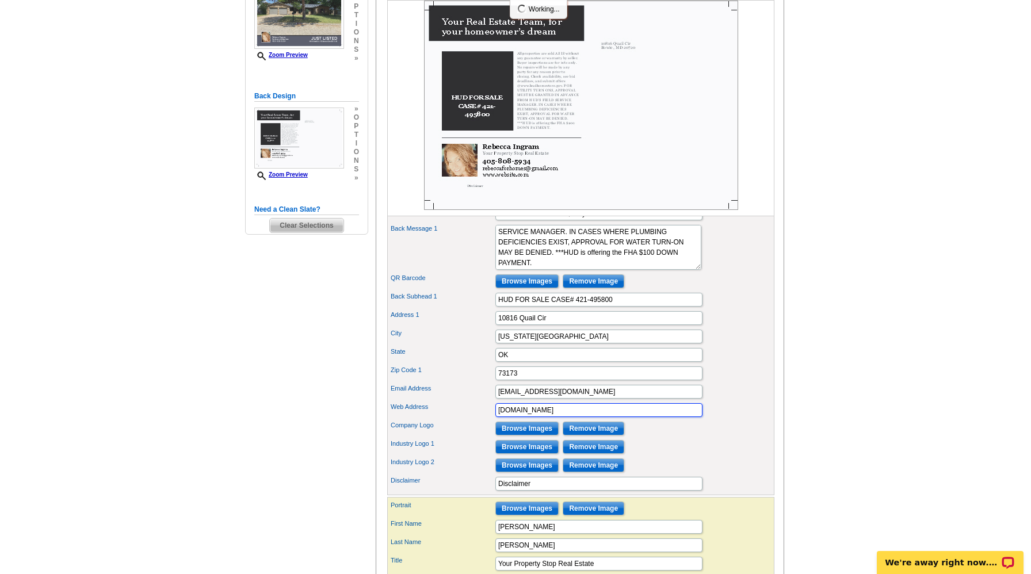
click at [444, 420] on div "Web Address www.website.com" at bounding box center [581, 410] width 383 height 18
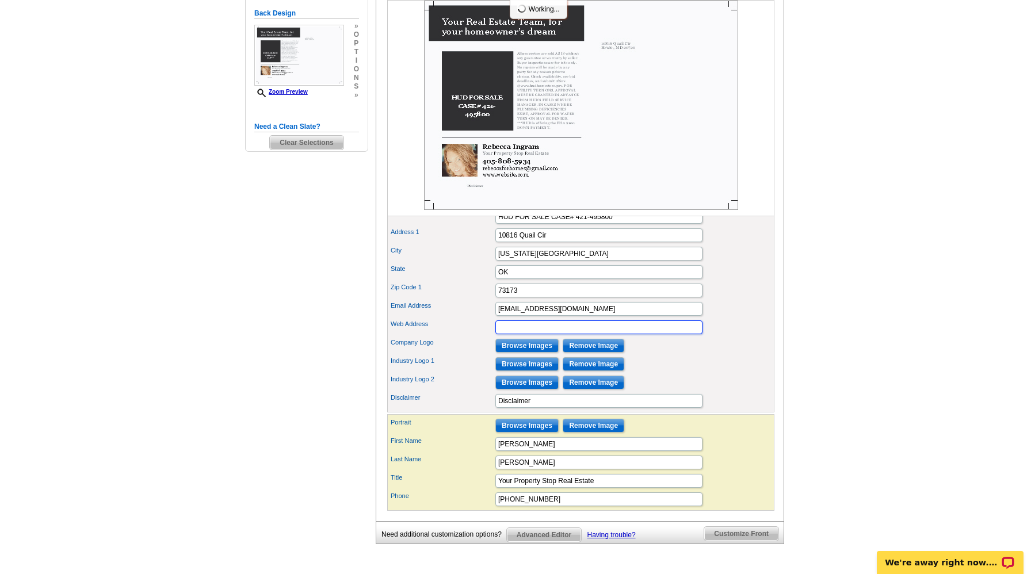
scroll to position [311, 0]
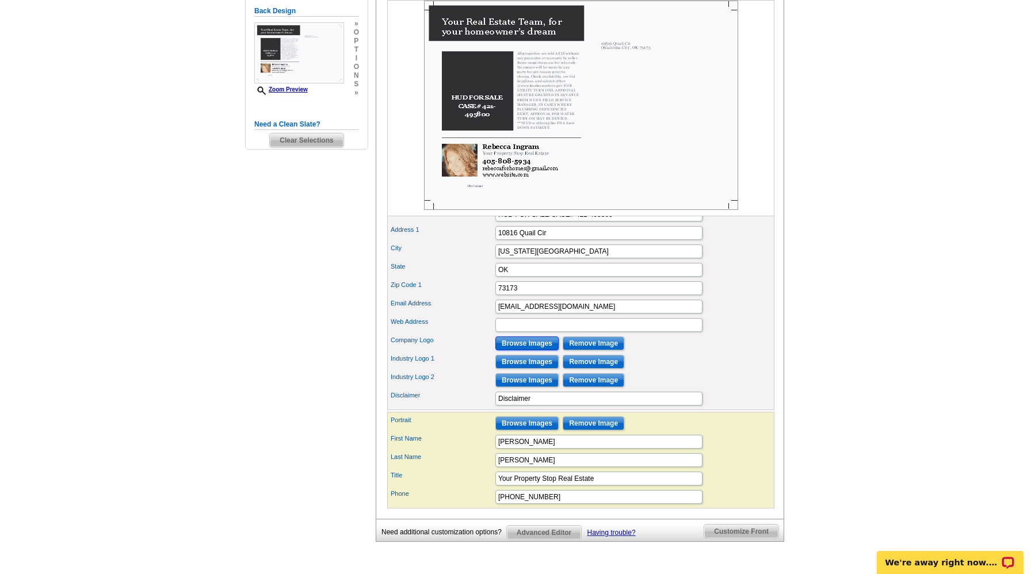
click at [520, 351] on input "Browse Images" at bounding box center [527, 344] width 63 height 14
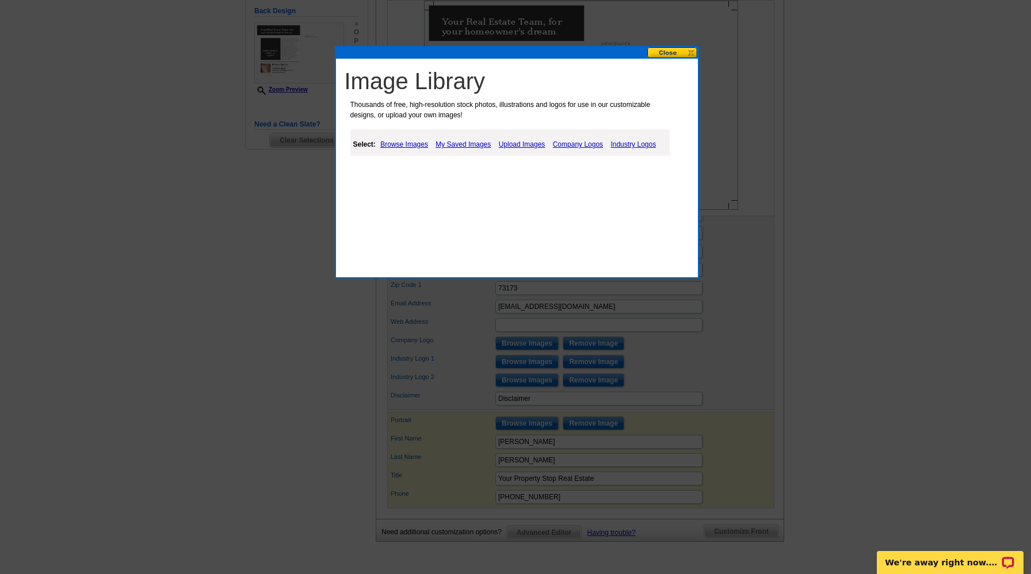
click at [469, 144] on link "My Saved Images" at bounding box center [463, 145] width 61 height 14
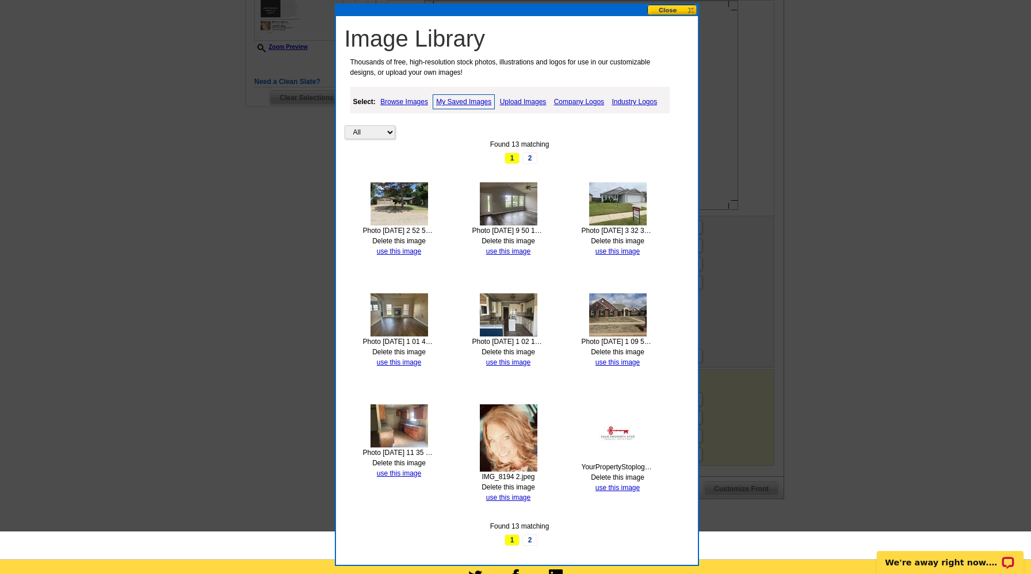
scroll to position [364, 0]
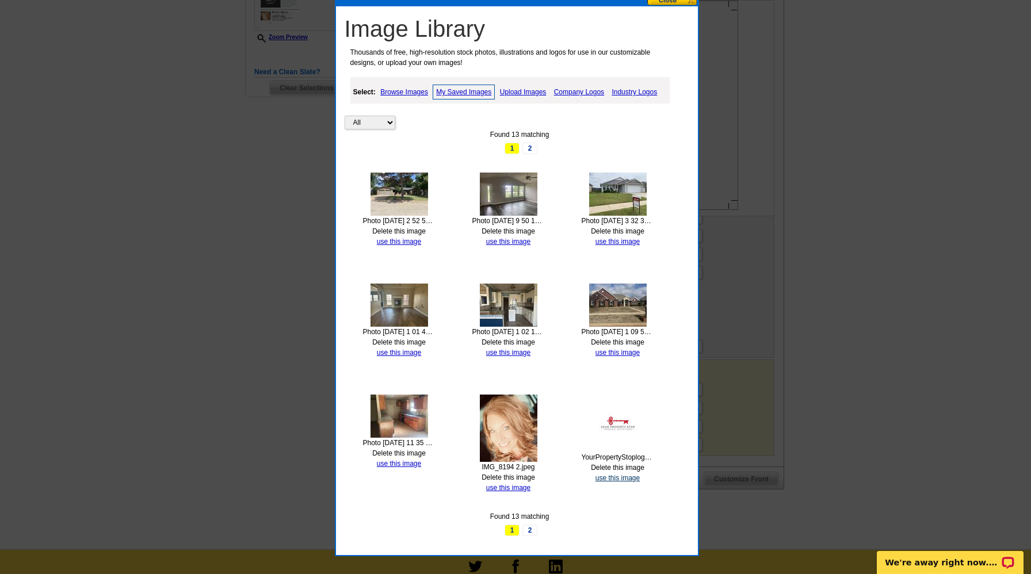
click at [619, 476] on link "use this image" at bounding box center [618, 478] width 44 height 8
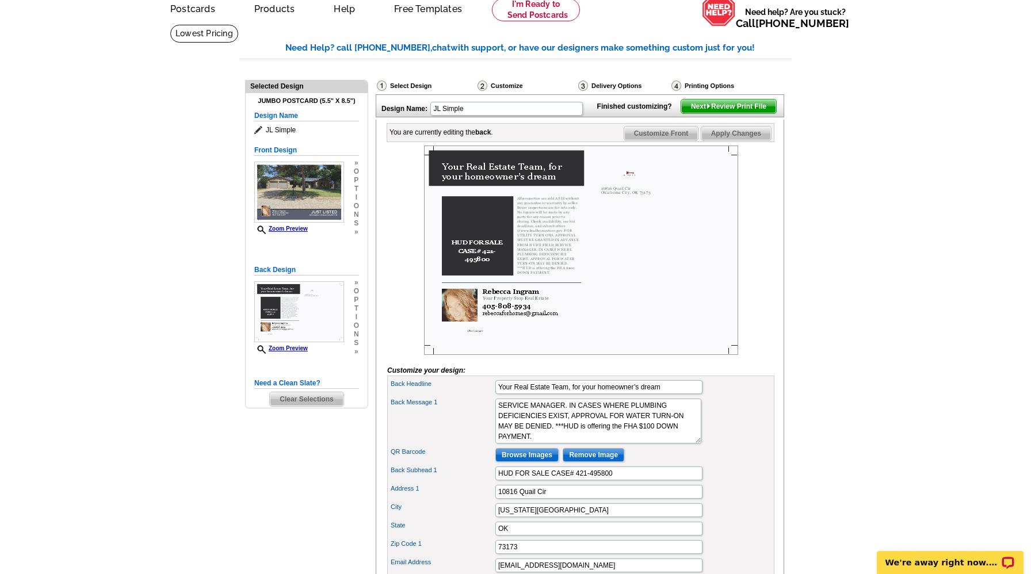
scroll to position [4, 0]
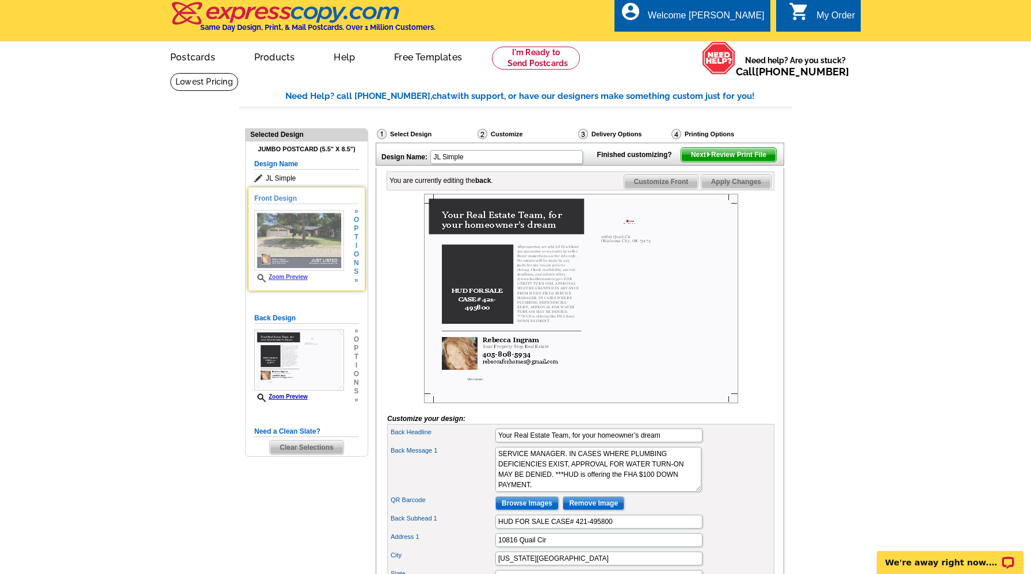
click at [292, 242] on img at bounding box center [299, 240] width 90 height 61
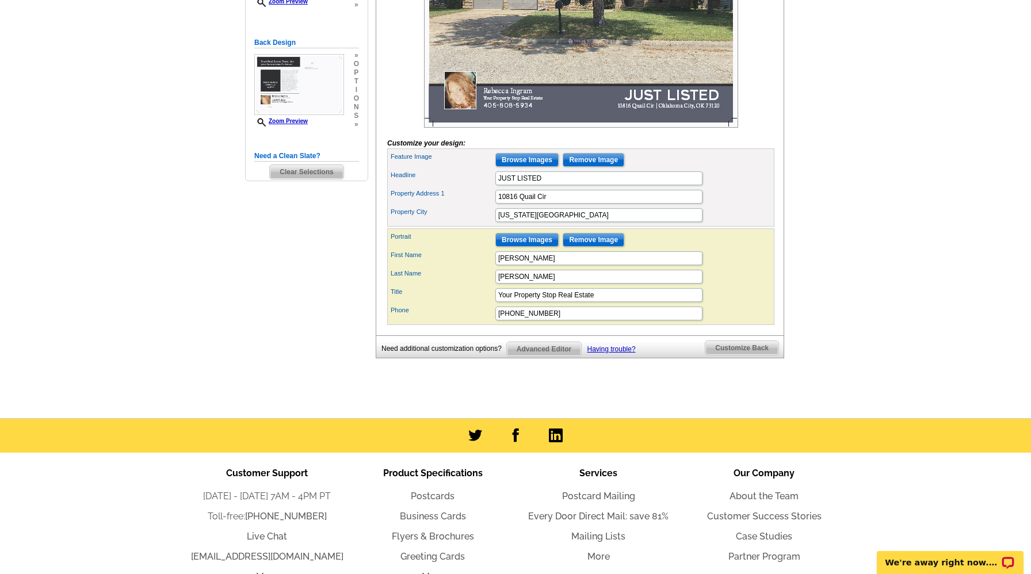
scroll to position [0, 0]
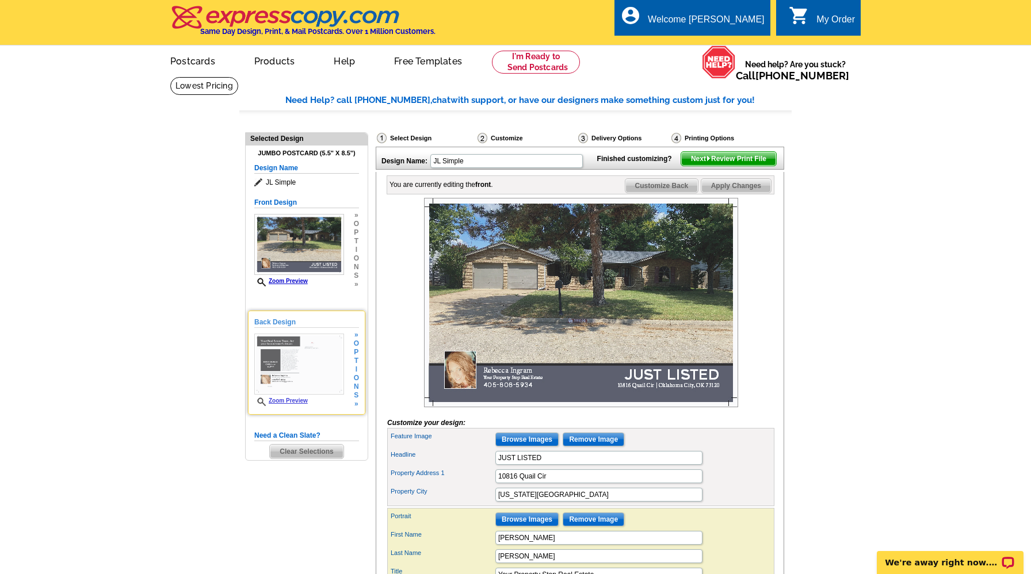
click at [291, 363] on img at bounding box center [299, 364] width 90 height 61
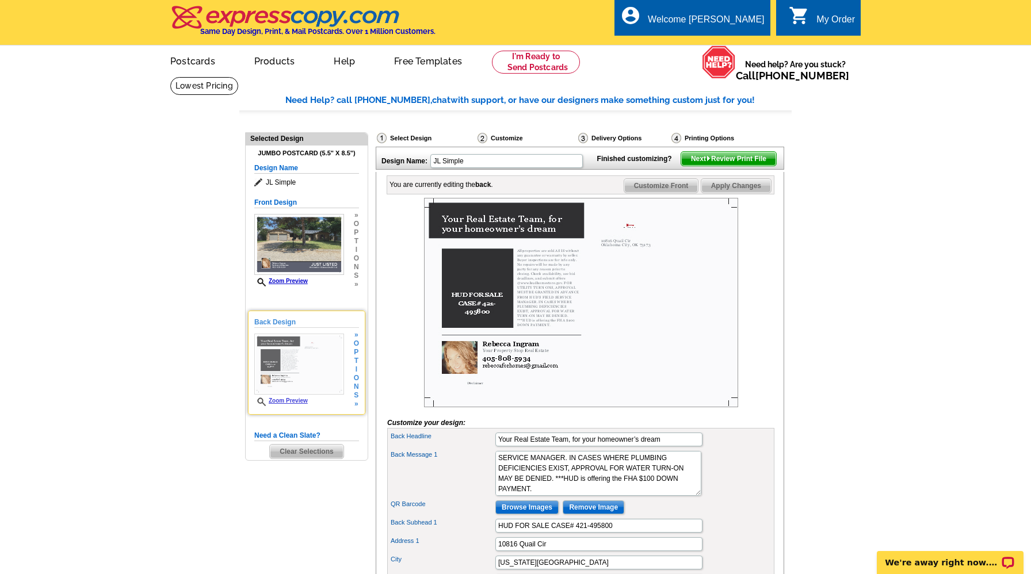
click at [310, 377] on img at bounding box center [299, 364] width 90 height 61
click at [298, 400] on link "Zoom Preview" at bounding box center [281, 401] width 54 height 6
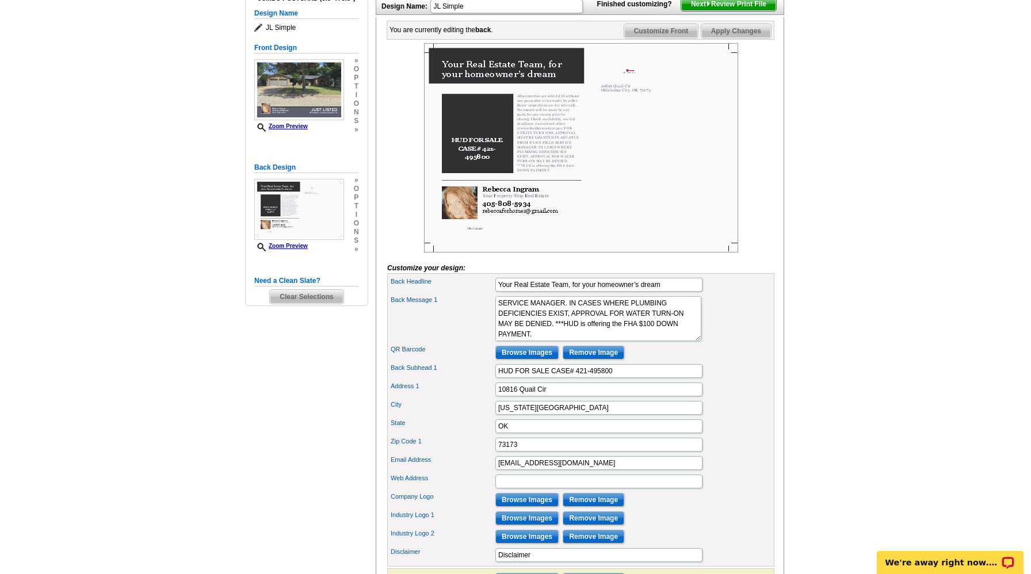
scroll to position [161, 0]
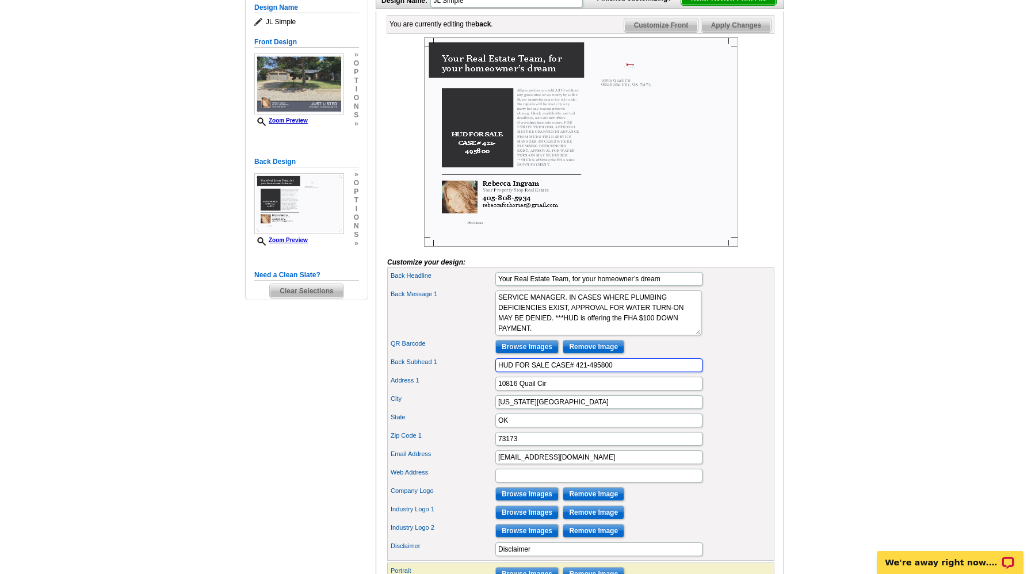
click at [499, 372] on input "HUD FOR SALE CASE# 421-495800" at bounding box center [599, 366] width 207 height 14
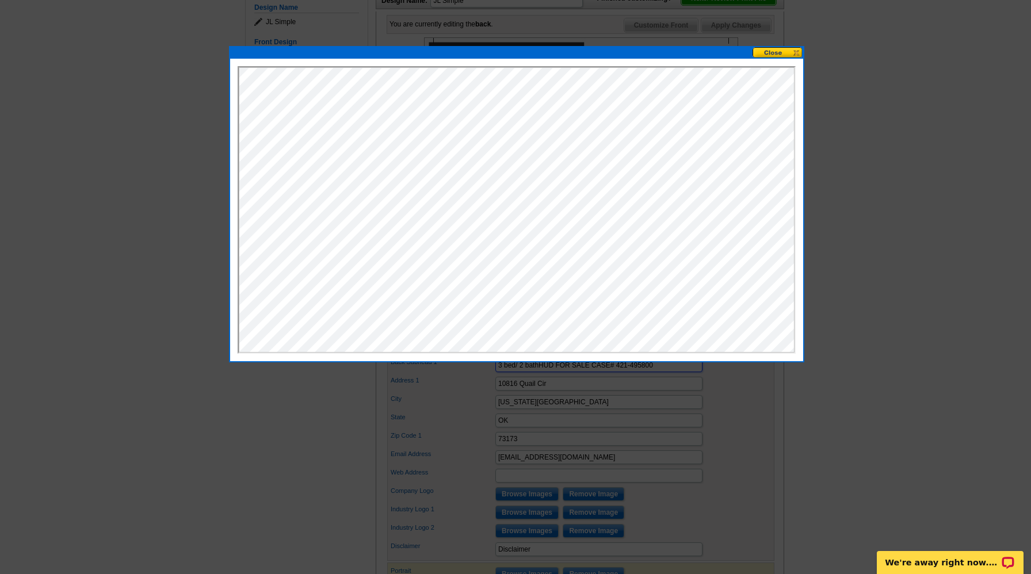
scroll to position [0, 0]
type input "3 bed/ 2 bath HUD FOR SALE CASE# 421-495800"
click at [783, 52] on button at bounding box center [778, 52] width 51 height 11
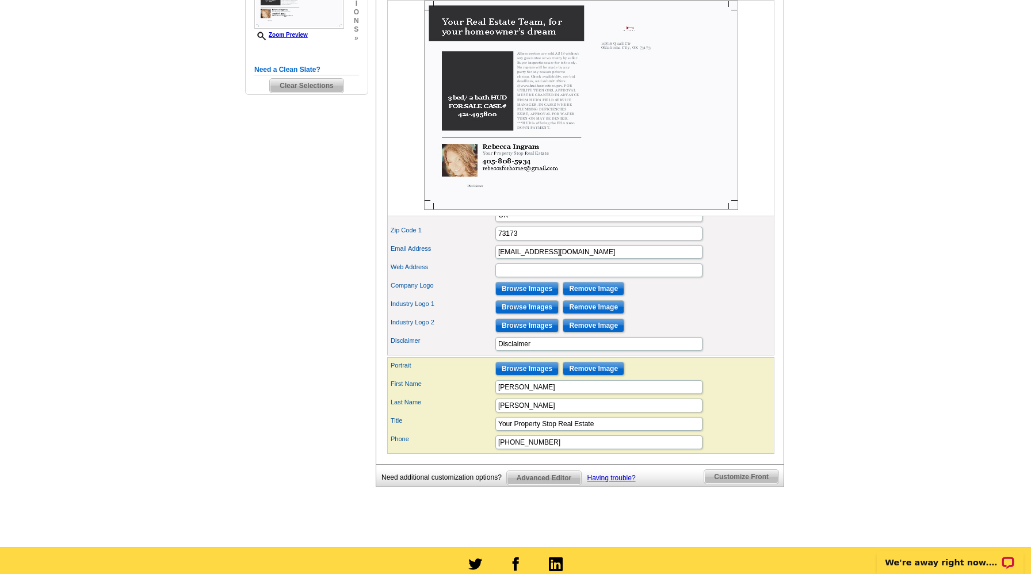
scroll to position [367, 0]
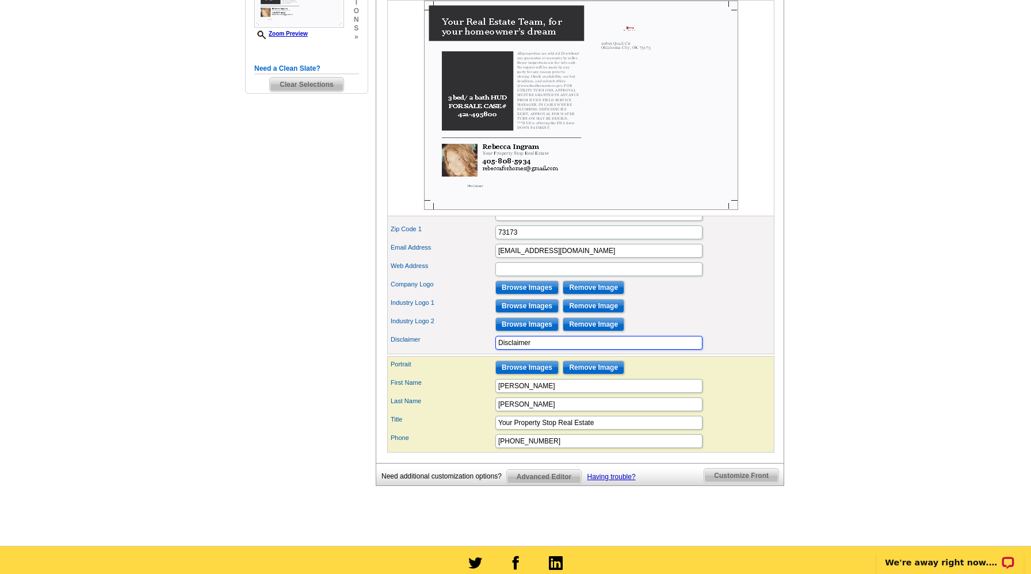
drag, startPoint x: 536, startPoint y: 365, endPoint x: 461, endPoint y: 361, distance: 75.5
click at [461, 352] on div "Disclaimer Disclaimer" at bounding box center [581, 343] width 383 height 18
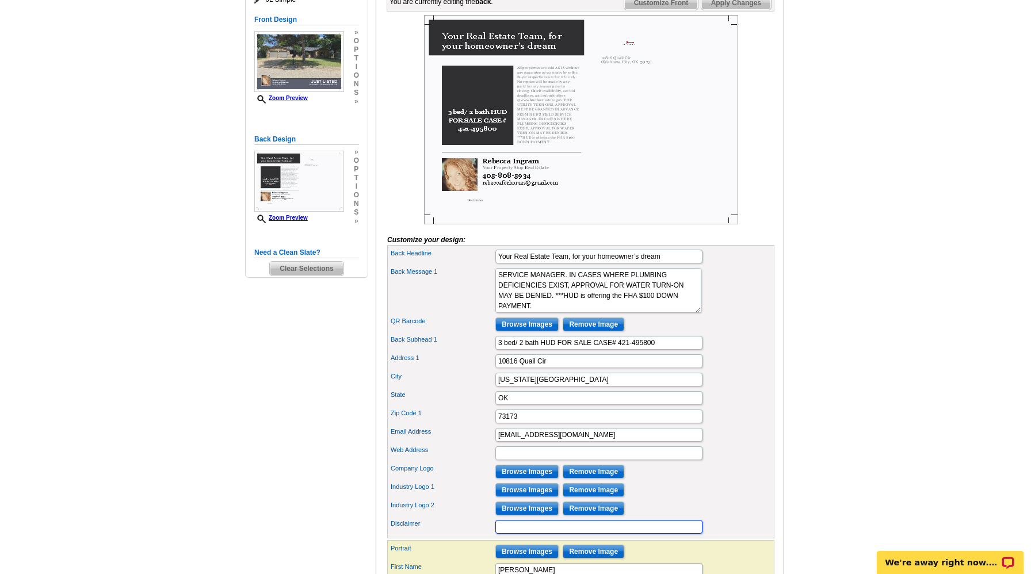
scroll to position [189, 0]
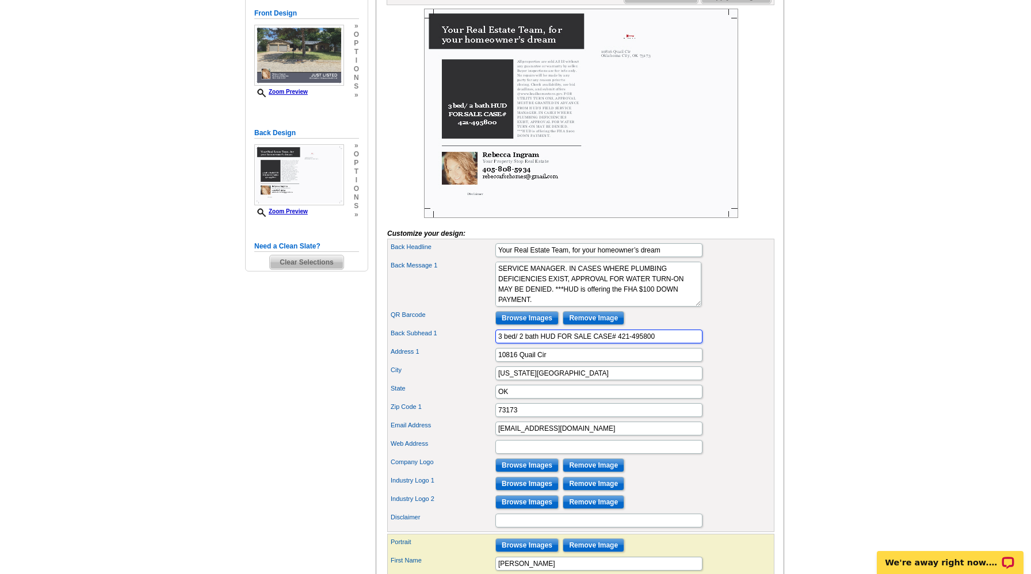
click at [558, 344] on input "3 bed/ 2 bath HUD FOR SALE CASE# 421-495800" at bounding box center [599, 337] width 207 height 14
click at [516, 344] on input "3 bed/ 2 bath HUD PROPERTY FOR SALE CASE# 421-495800" at bounding box center [599, 337] width 207 height 14
click at [542, 344] on input "3 BED/ 2 bath HUD PROPERTY FOR SALE CASE# 421-495800" at bounding box center [599, 337] width 207 height 14
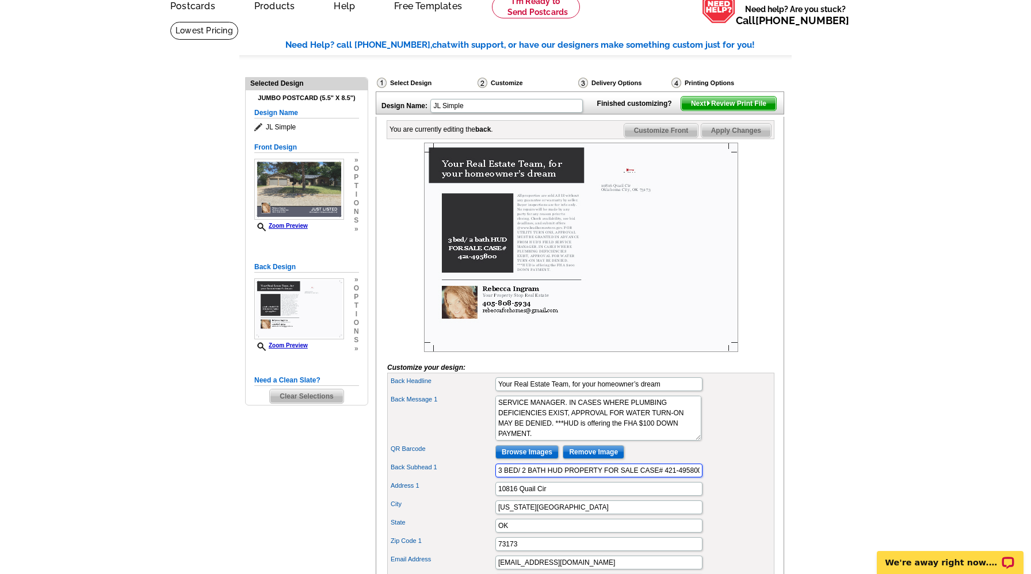
scroll to position [0, 0]
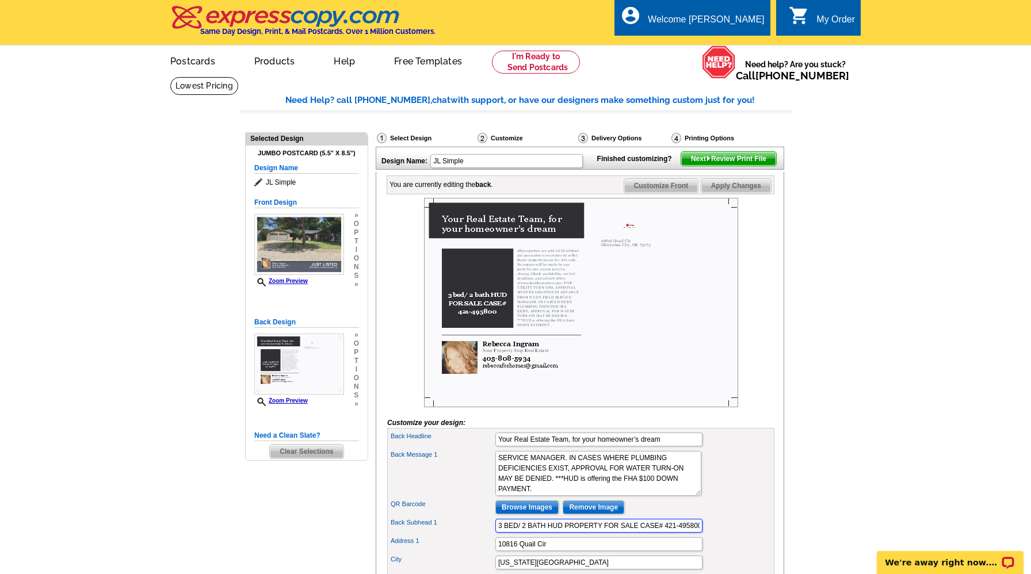
type input "3 BED/ 2 BATH HUD PROPERTY FOR SALE CASE# 421-495800"
click at [717, 166] on span "Next Review Print File" at bounding box center [728, 159] width 95 height 14
